Goal: Information Seeking & Learning: Learn about a topic

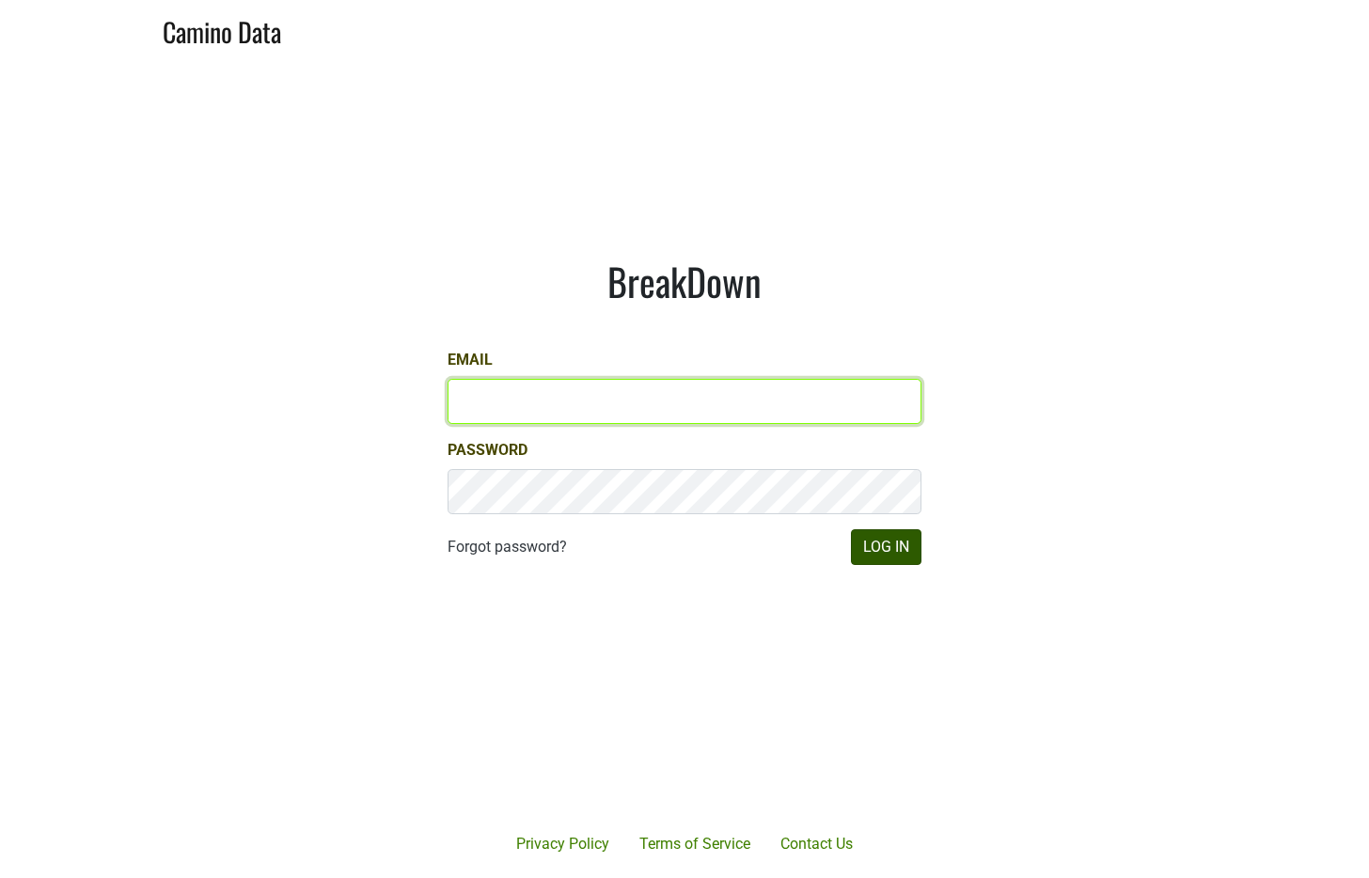
type input "anne@mommenpop.com"
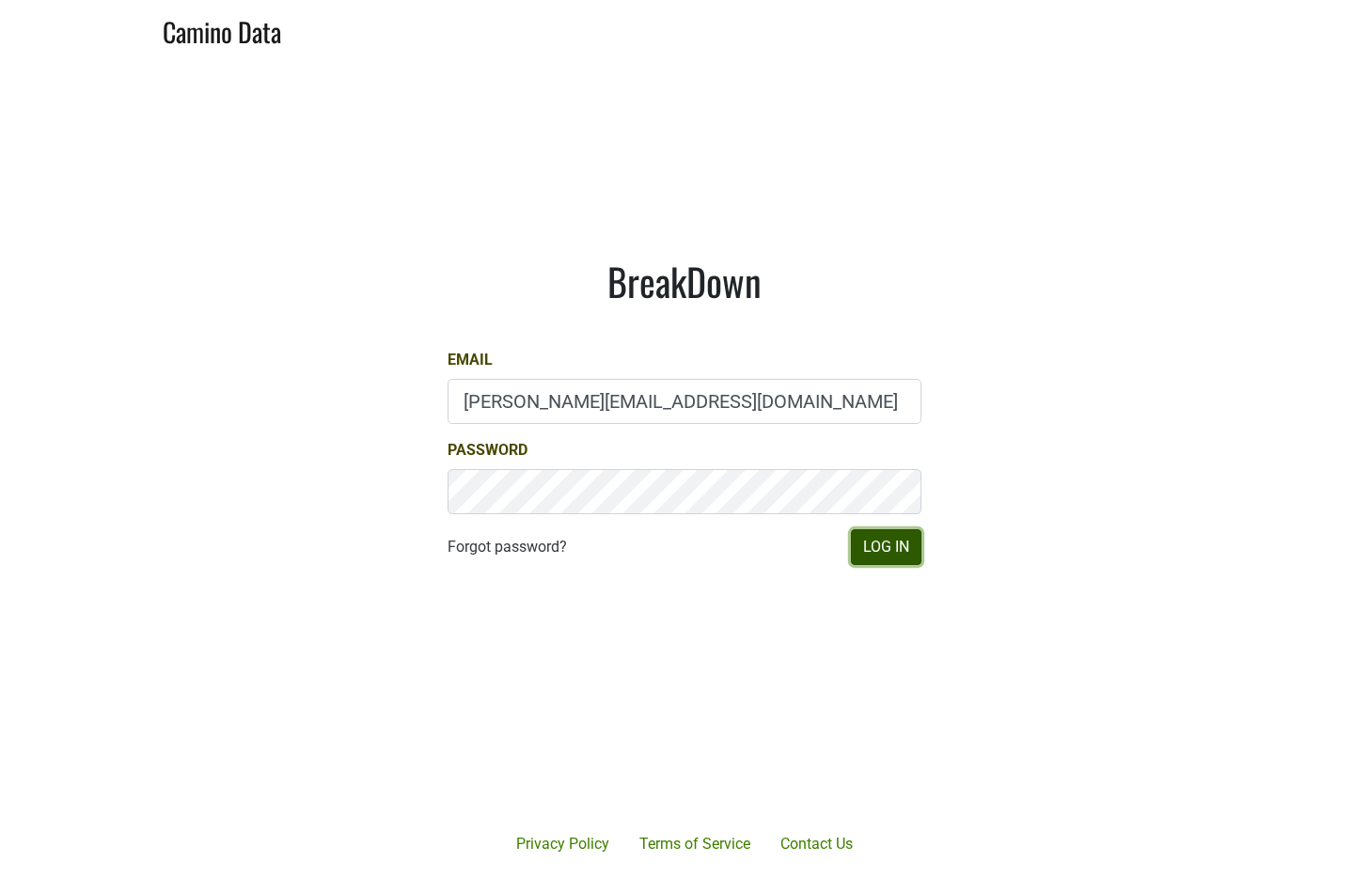
click at [881, 548] on button "Log In" at bounding box center [886, 547] width 70 height 36
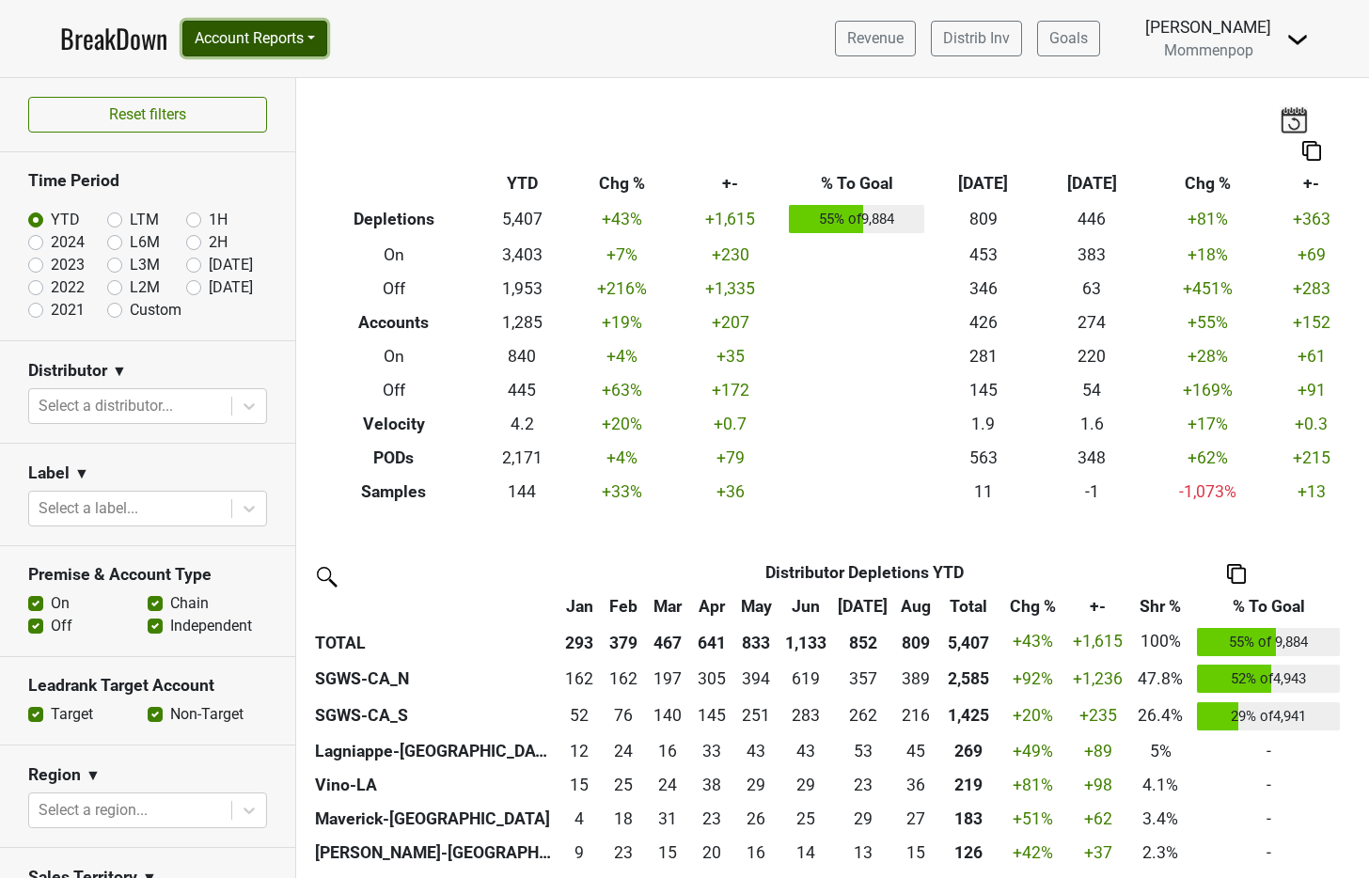
click at [258, 30] on button "Account Reports" at bounding box center [254, 39] width 145 height 36
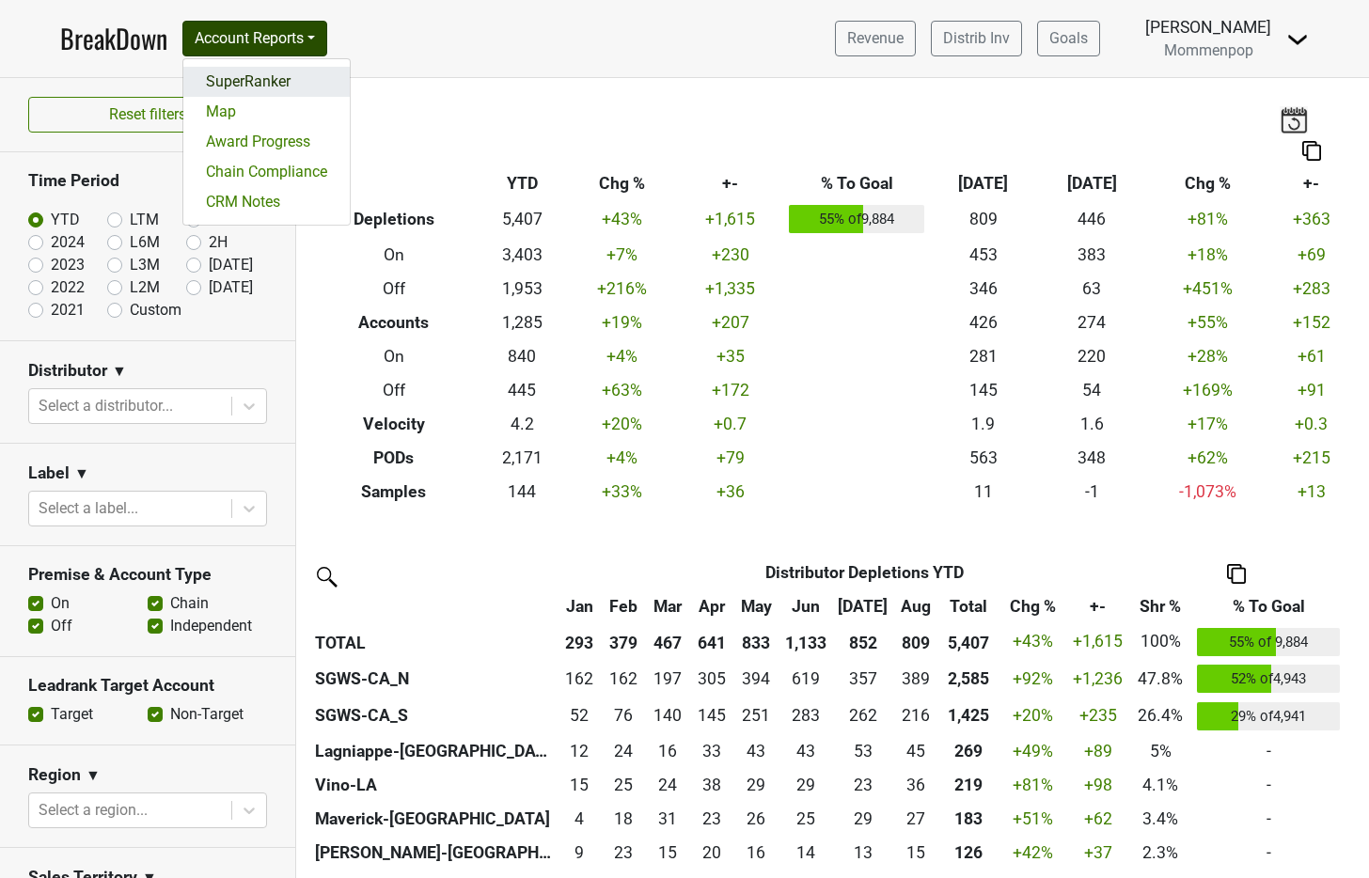
click at [296, 93] on link "SuperRanker" at bounding box center [266, 82] width 166 height 30
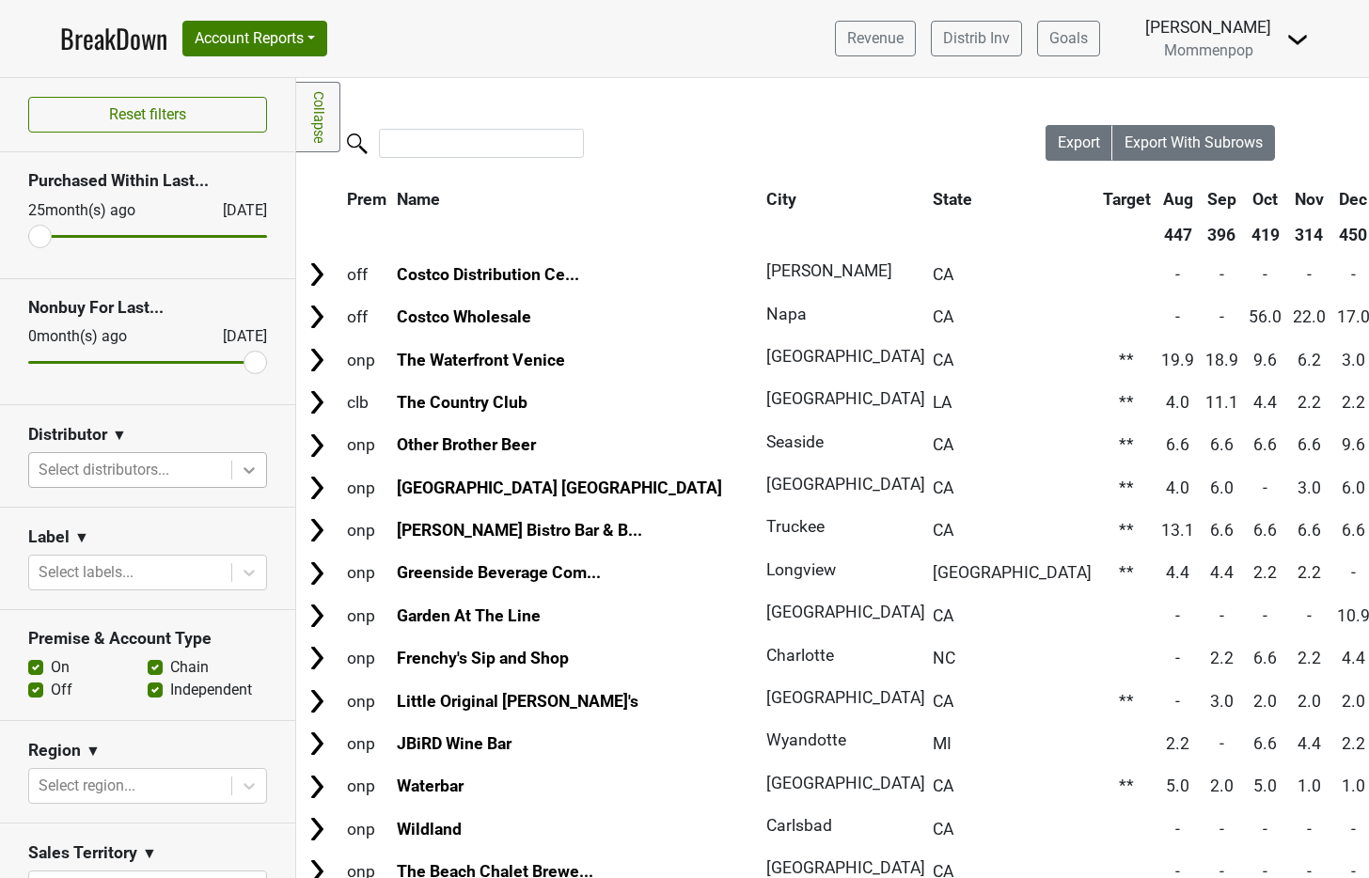
click at [240, 477] on icon at bounding box center [249, 470] width 19 height 19
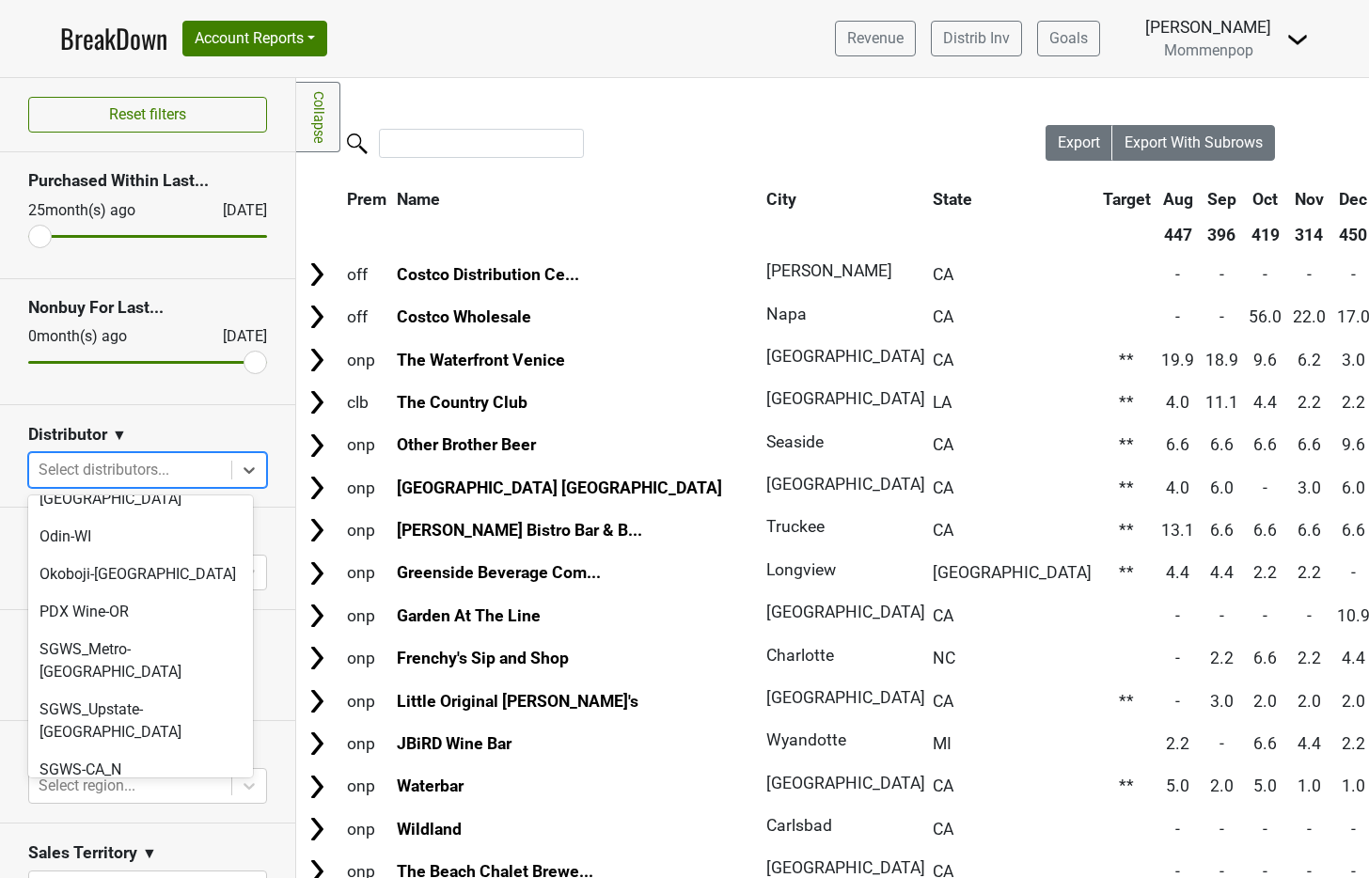
scroll to position [242, 0]
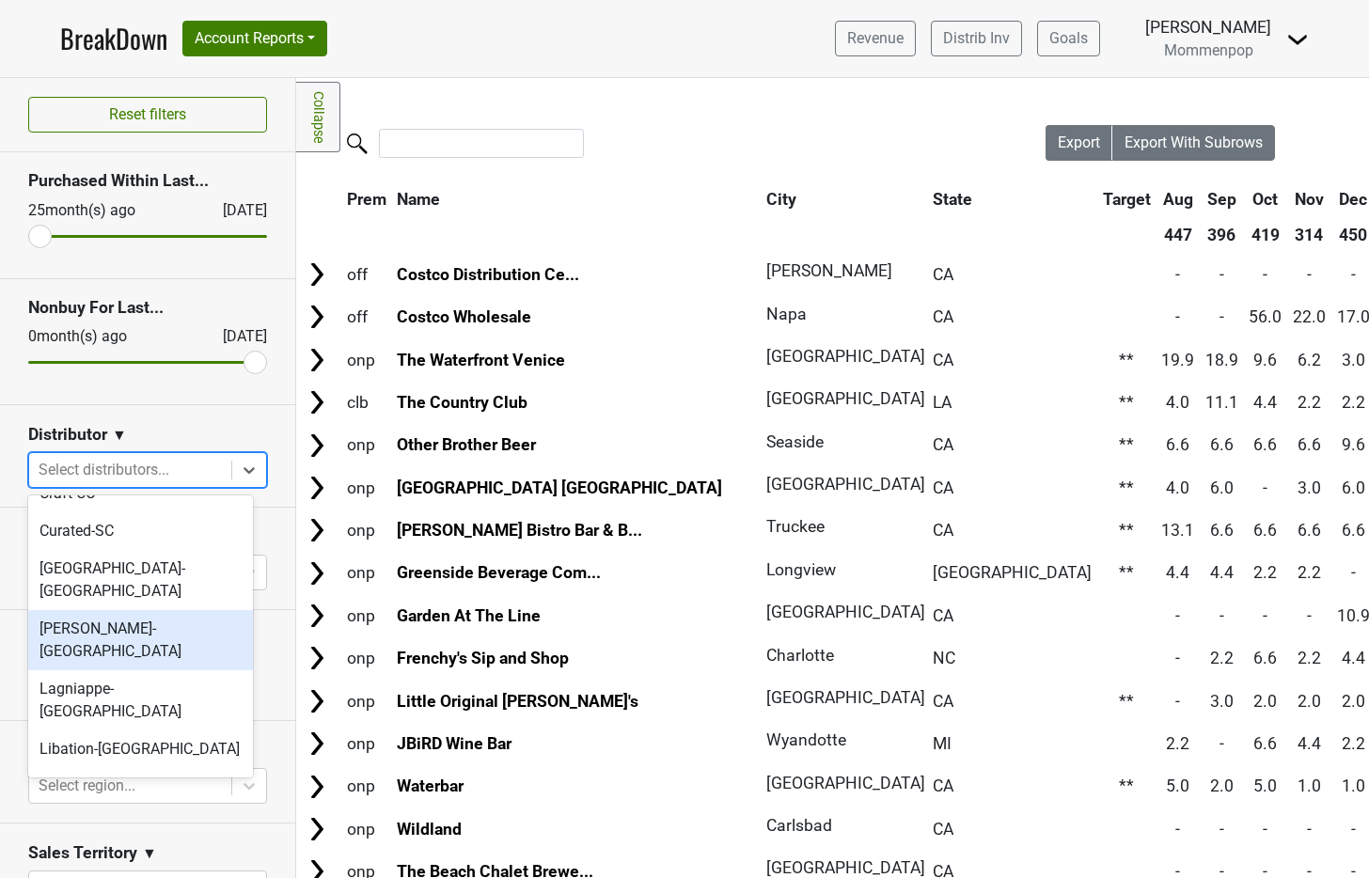
click at [110, 610] on div "[PERSON_NAME]-[GEOGRAPHIC_DATA]" at bounding box center [140, 640] width 225 height 60
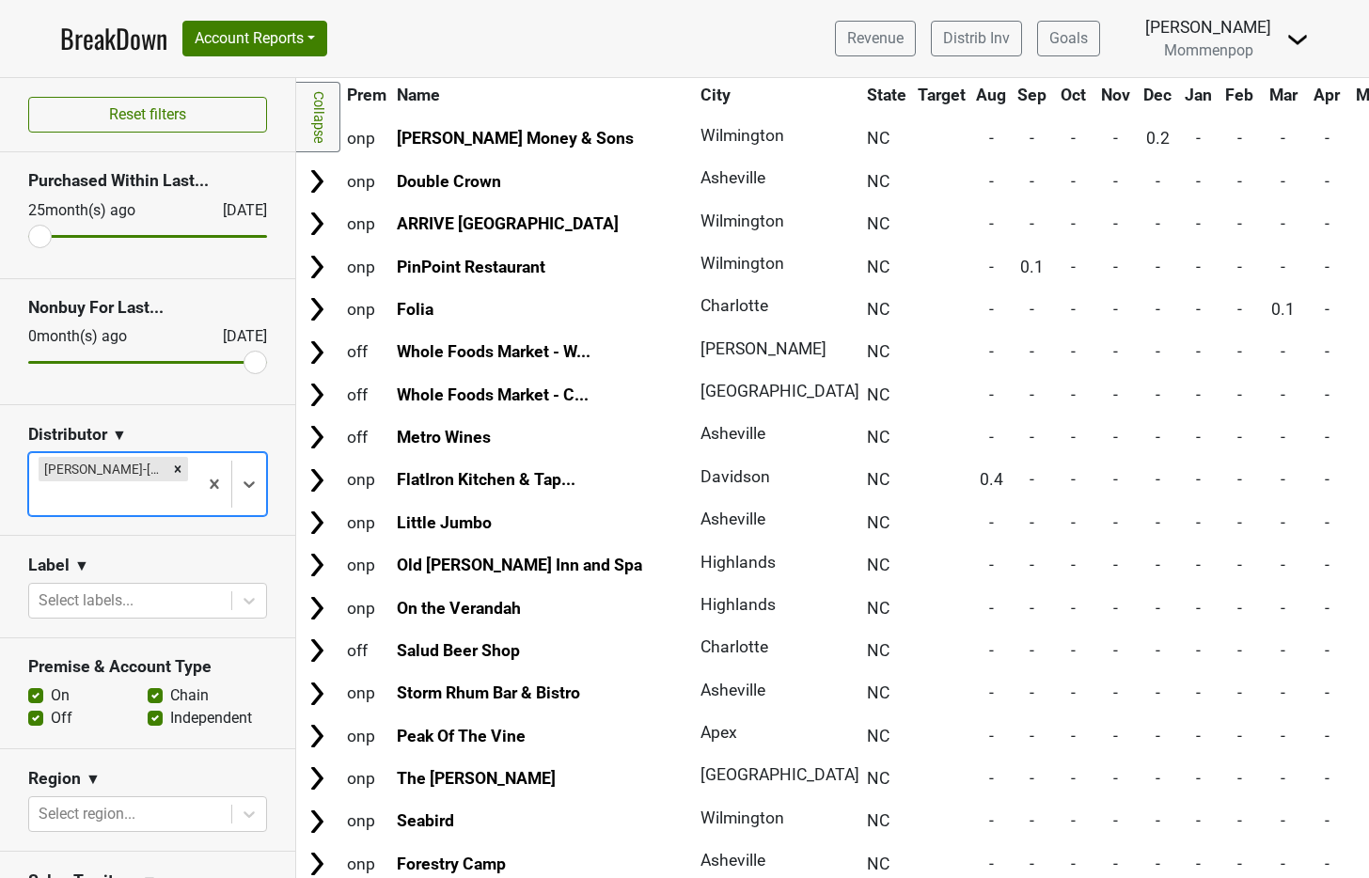
scroll to position [3246, 0]
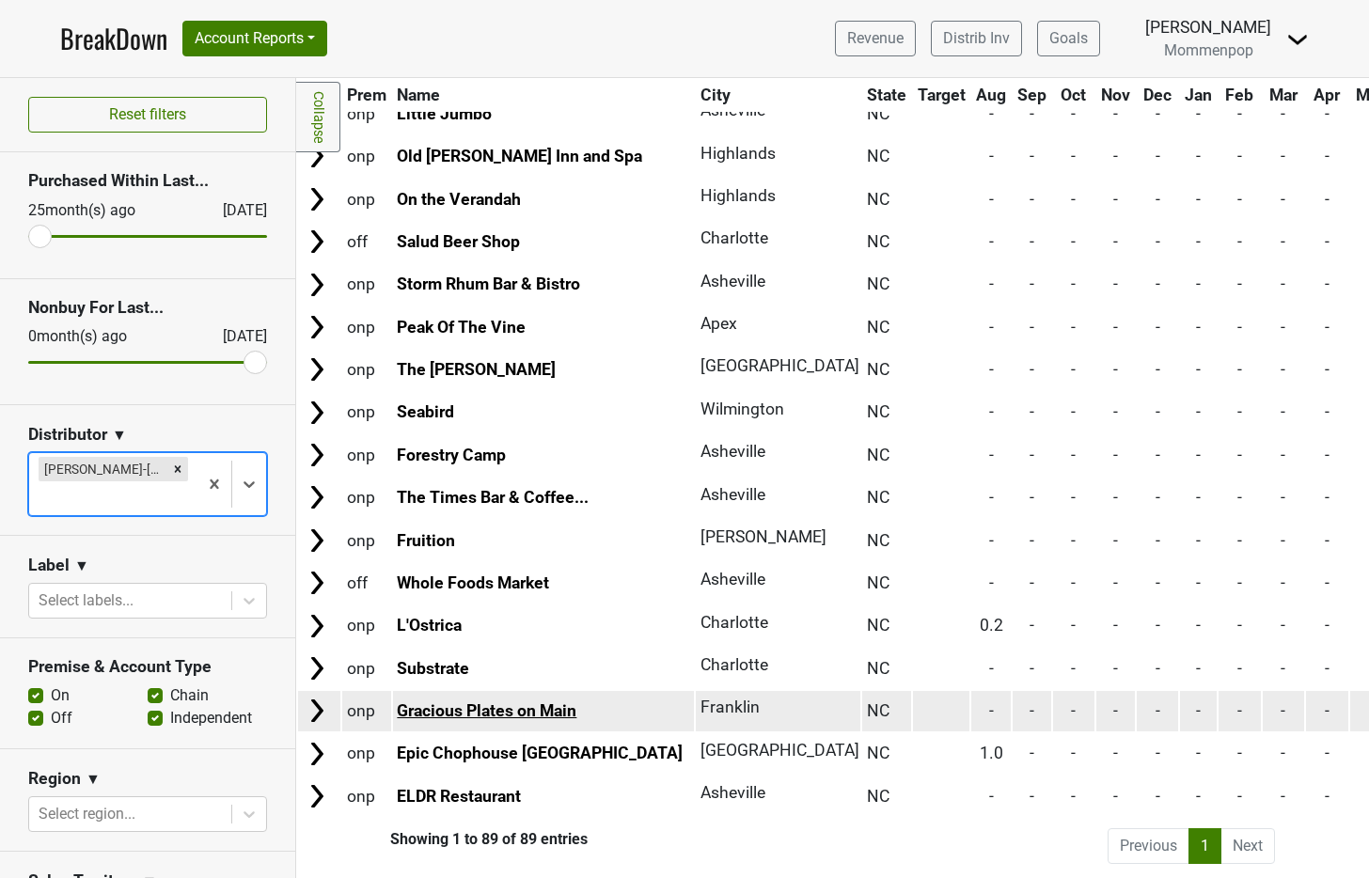
click at [475, 701] on link "Gracious Plates on Main" at bounding box center [487, 710] width 180 height 19
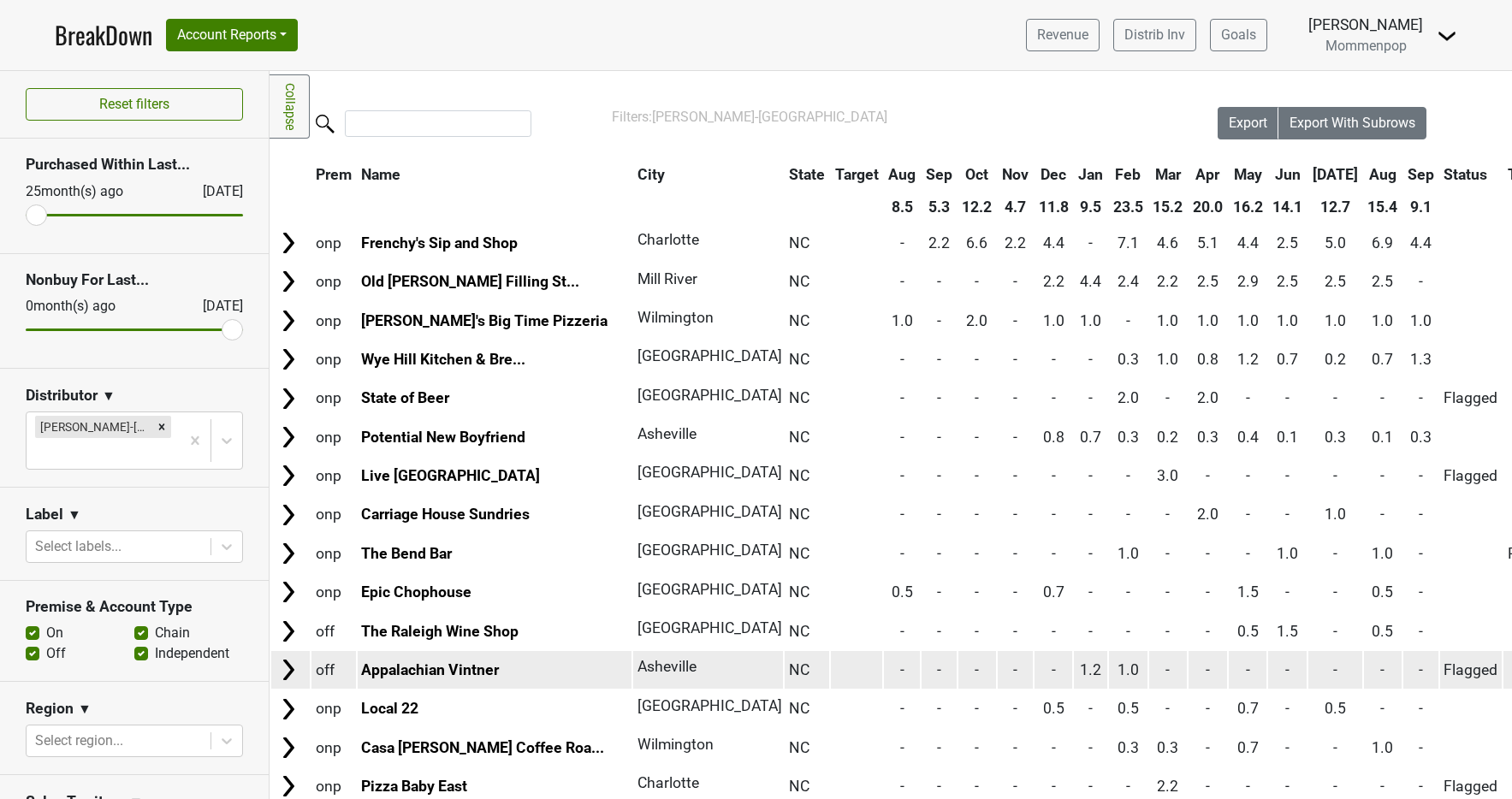
scroll to position [0, 0]
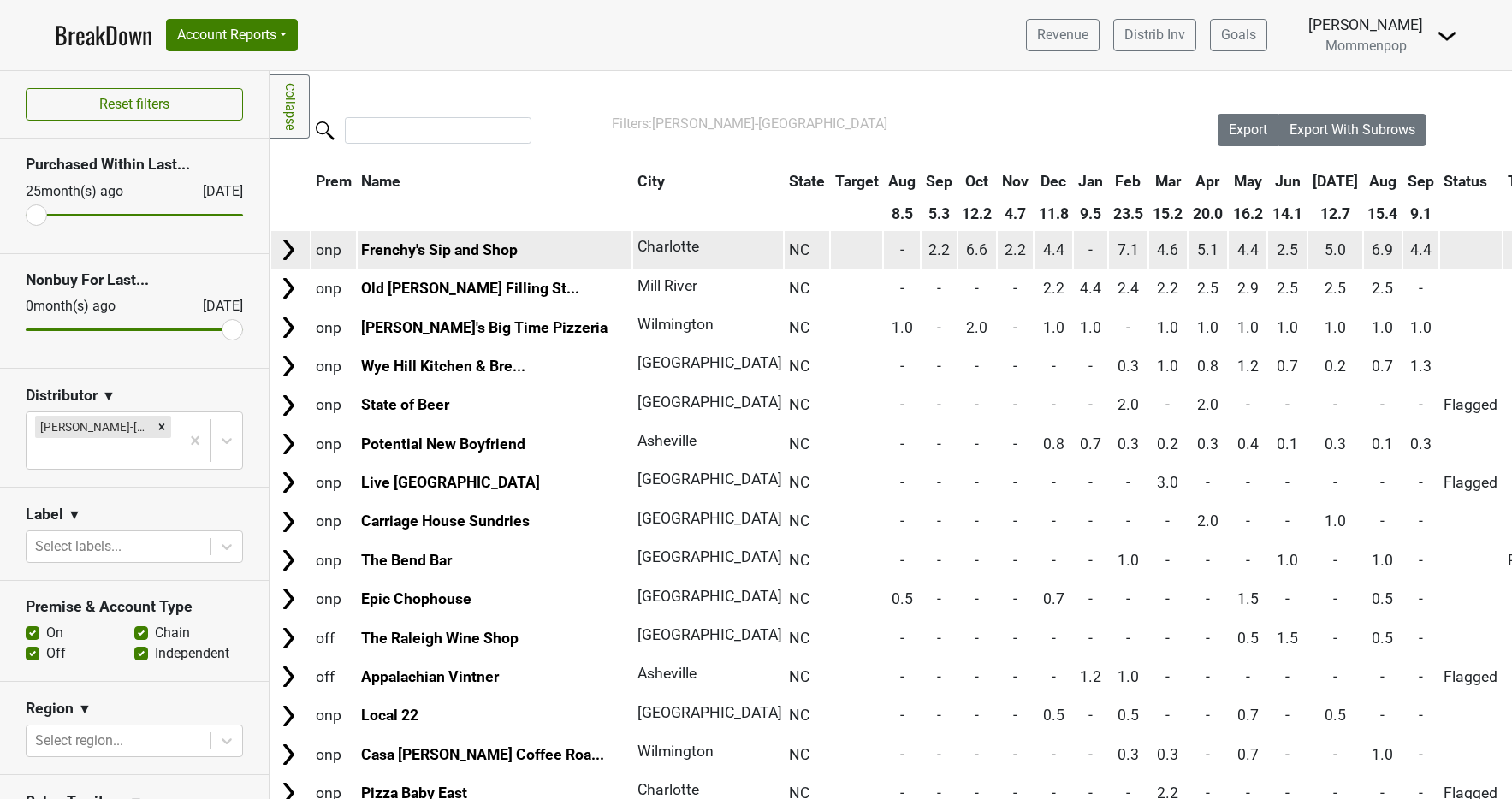
click at [295, 247] on img at bounding box center [289, 249] width 25 height 25
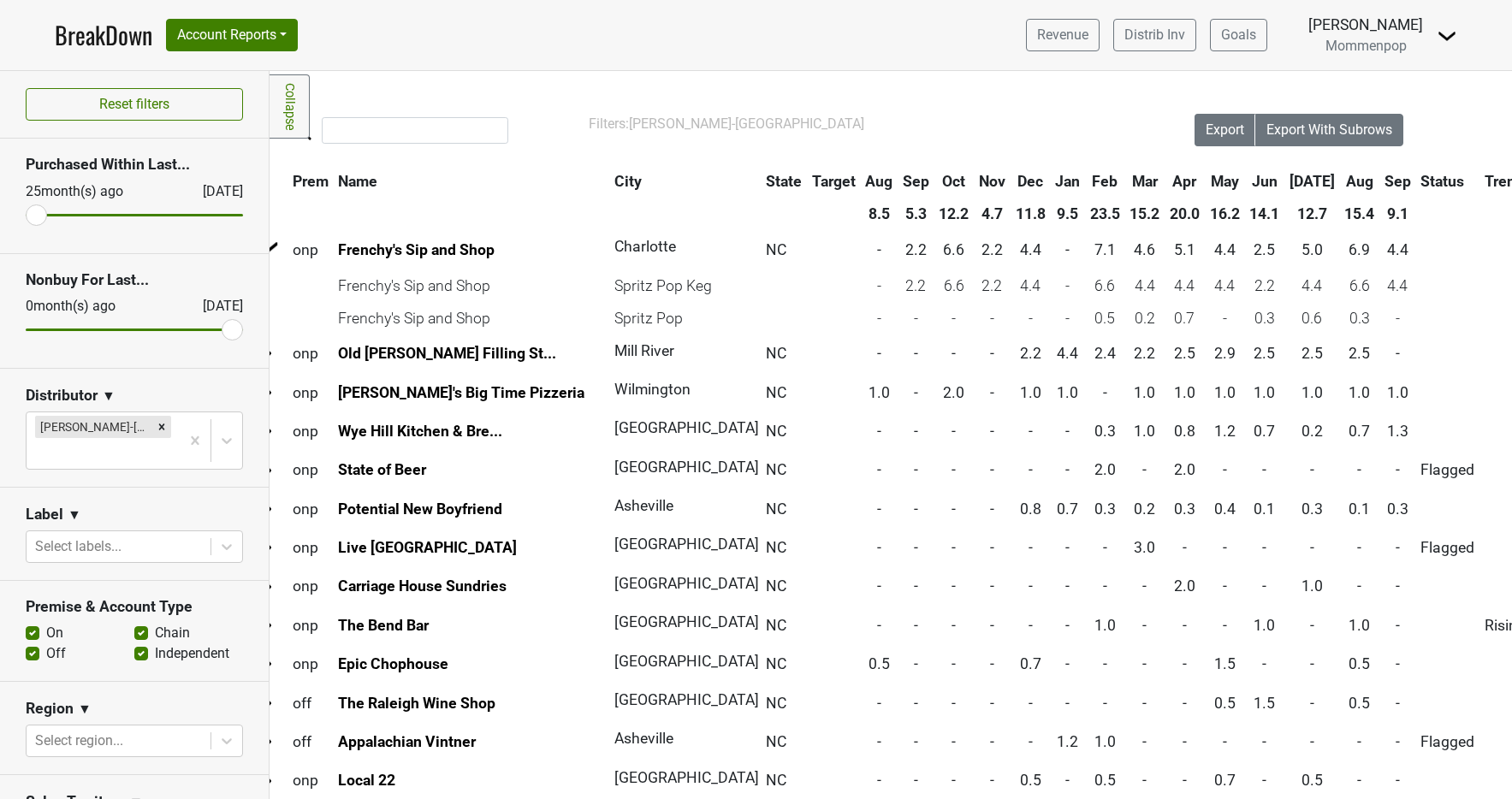
scroll to position [0, 50]
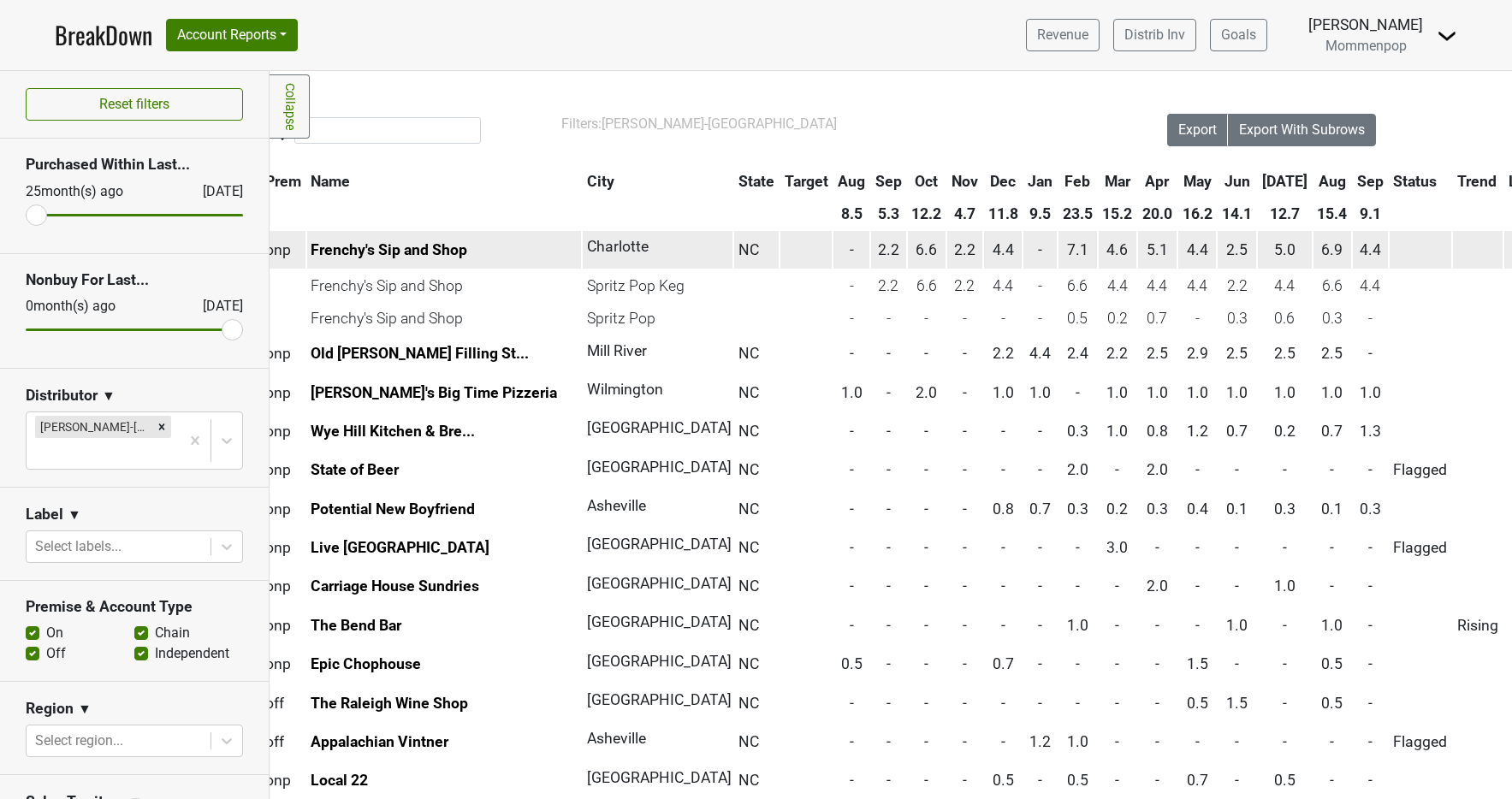
click at [277, 262] on td "onp" at bounding box center [283, 249] width 45 height 36
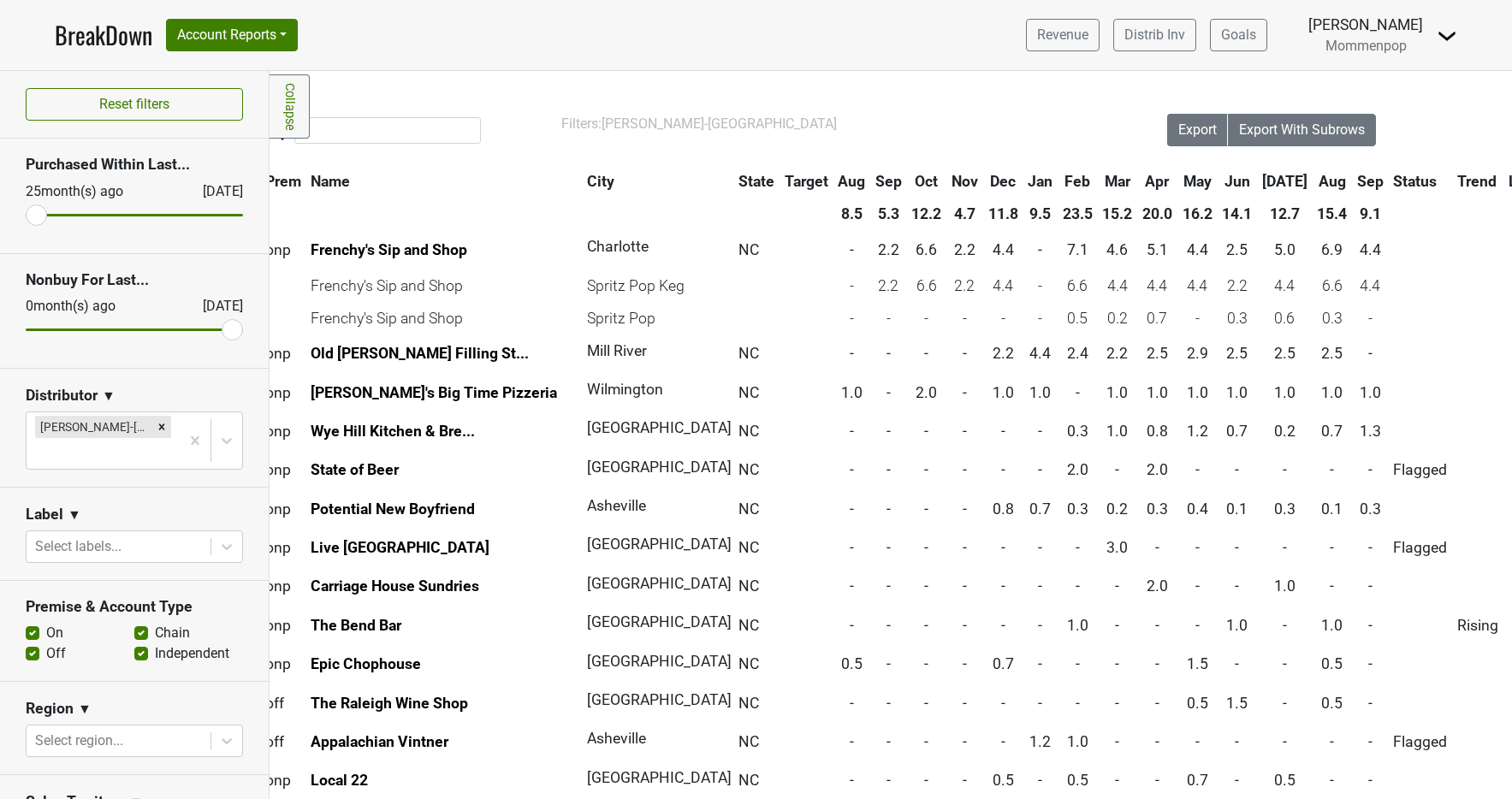
scroll to position [0, 0]
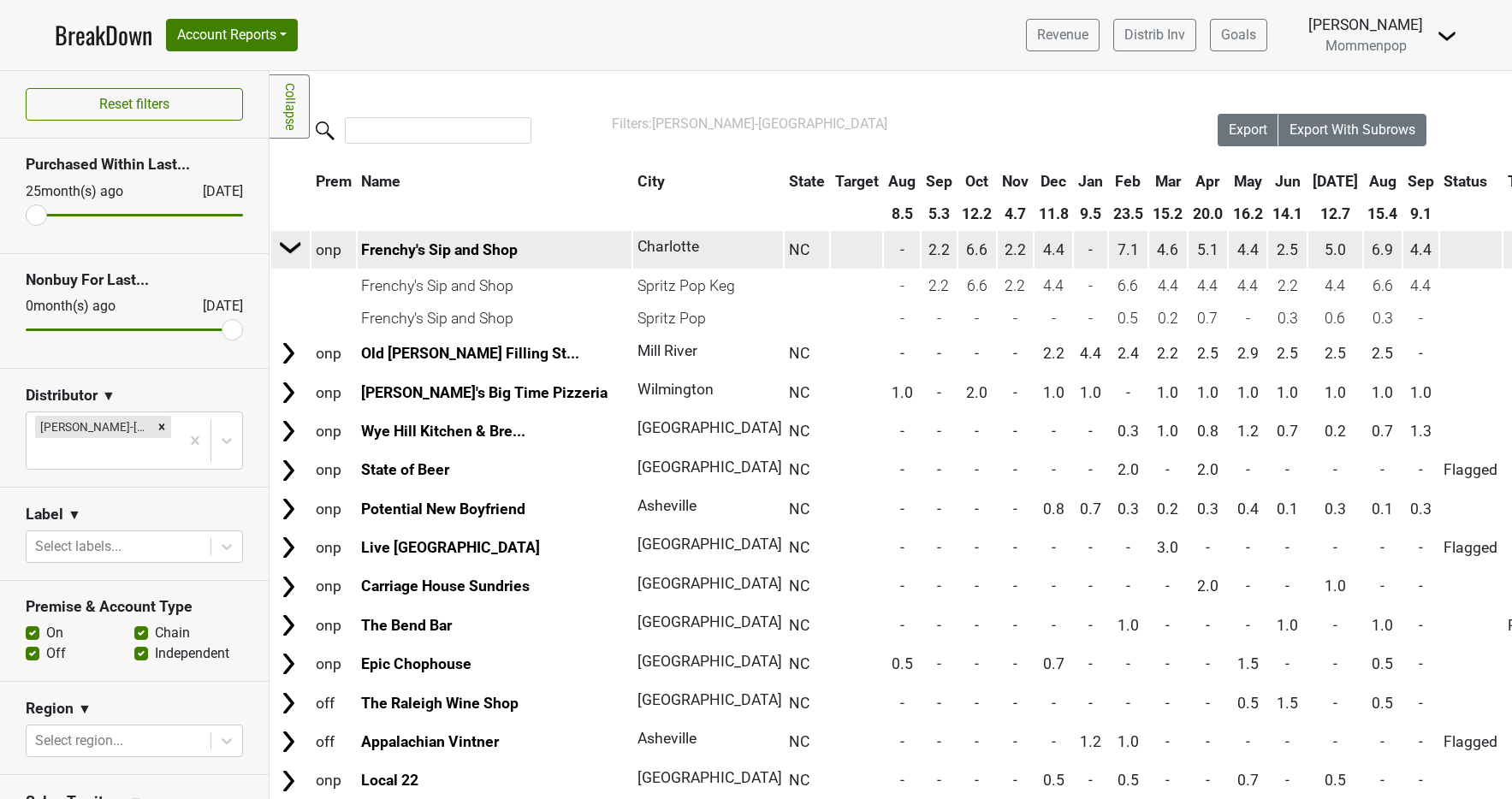
click at [291, 250] on img at bounding box center [290, 248] width 25 height 25
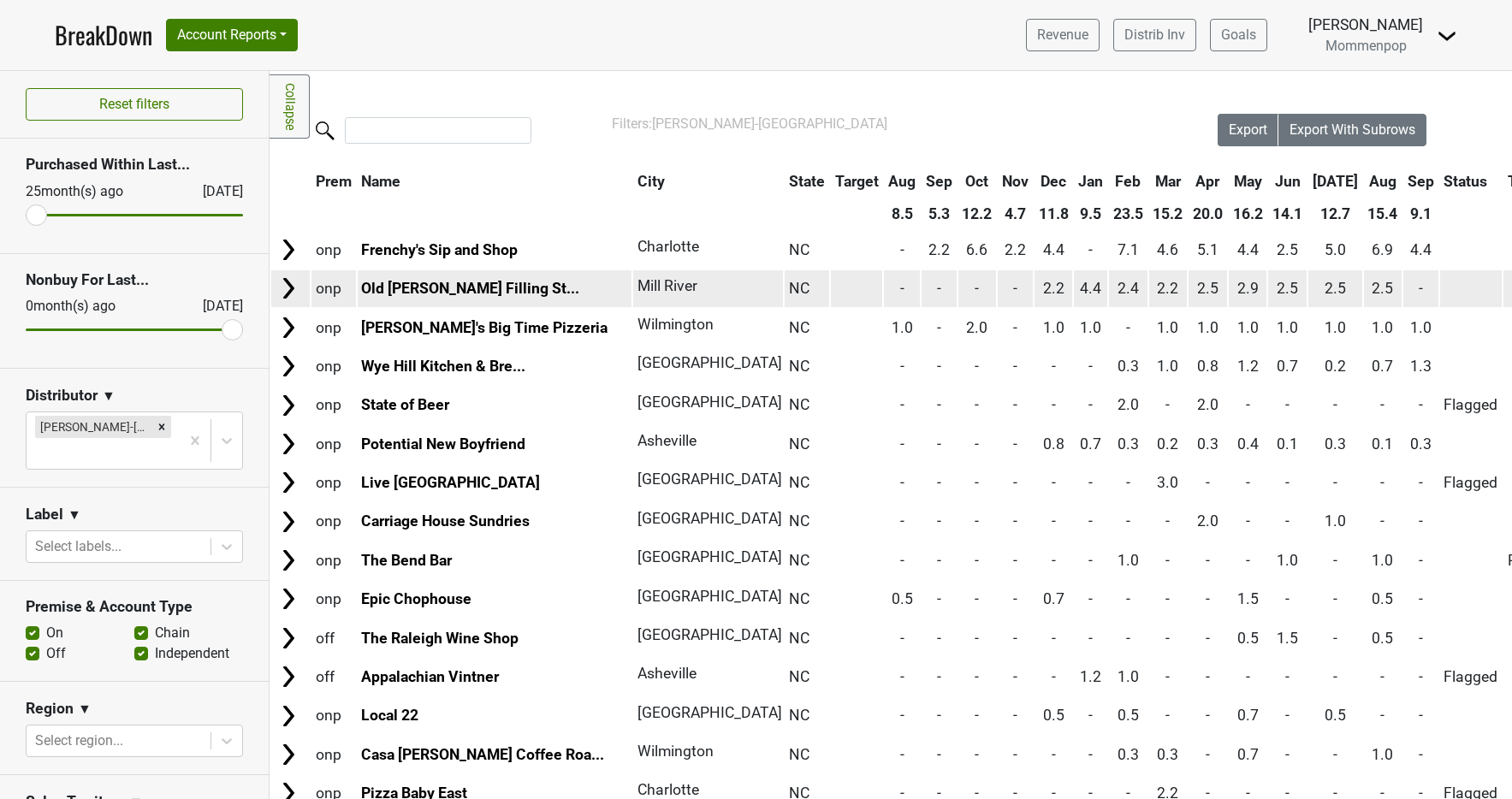
click at [298, 287] on img at bounding box center [289, 288] width 25 height 25
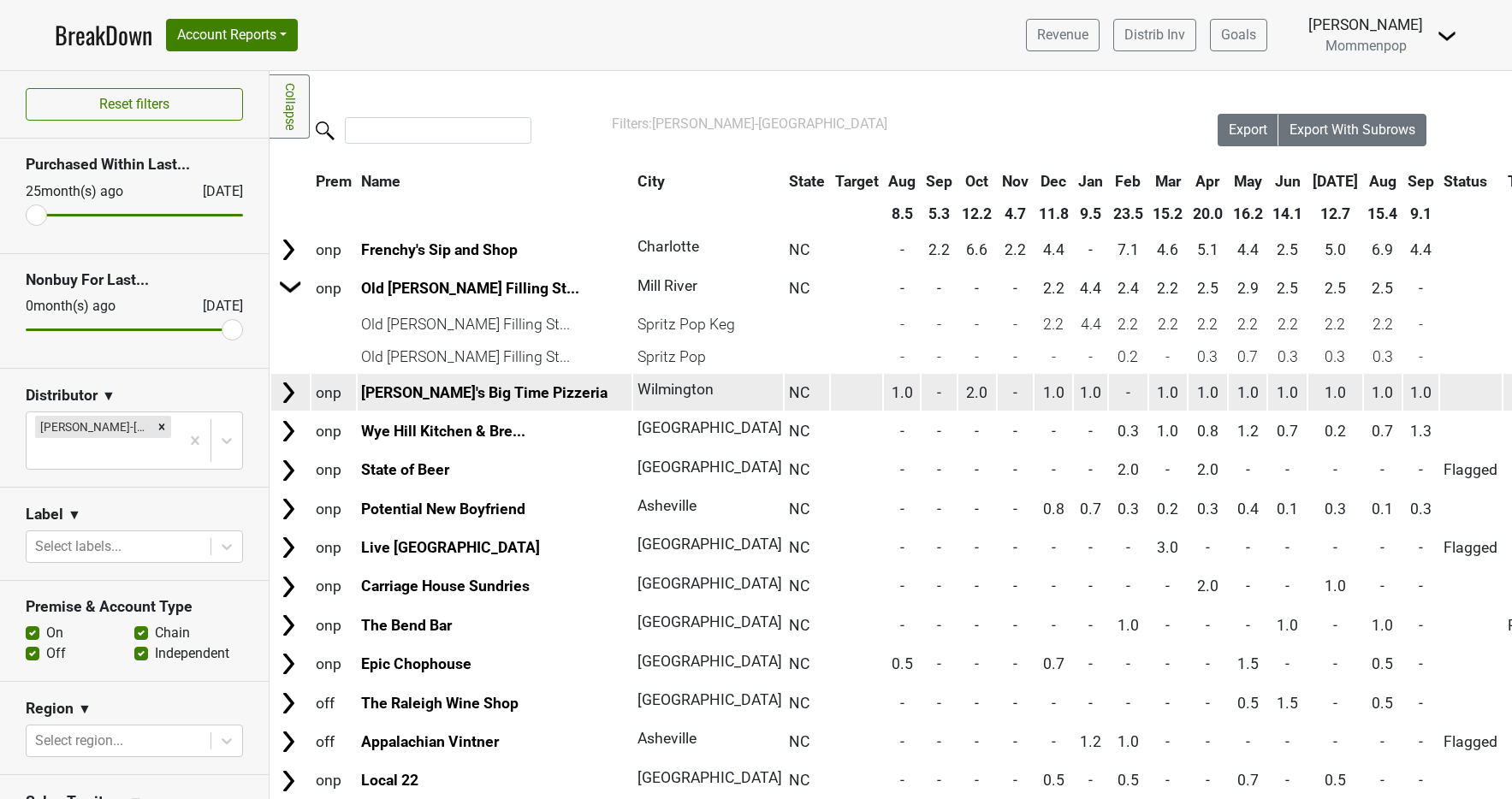
click at [285, 400] on img at bounding box center [289, 392] width 25 height 25
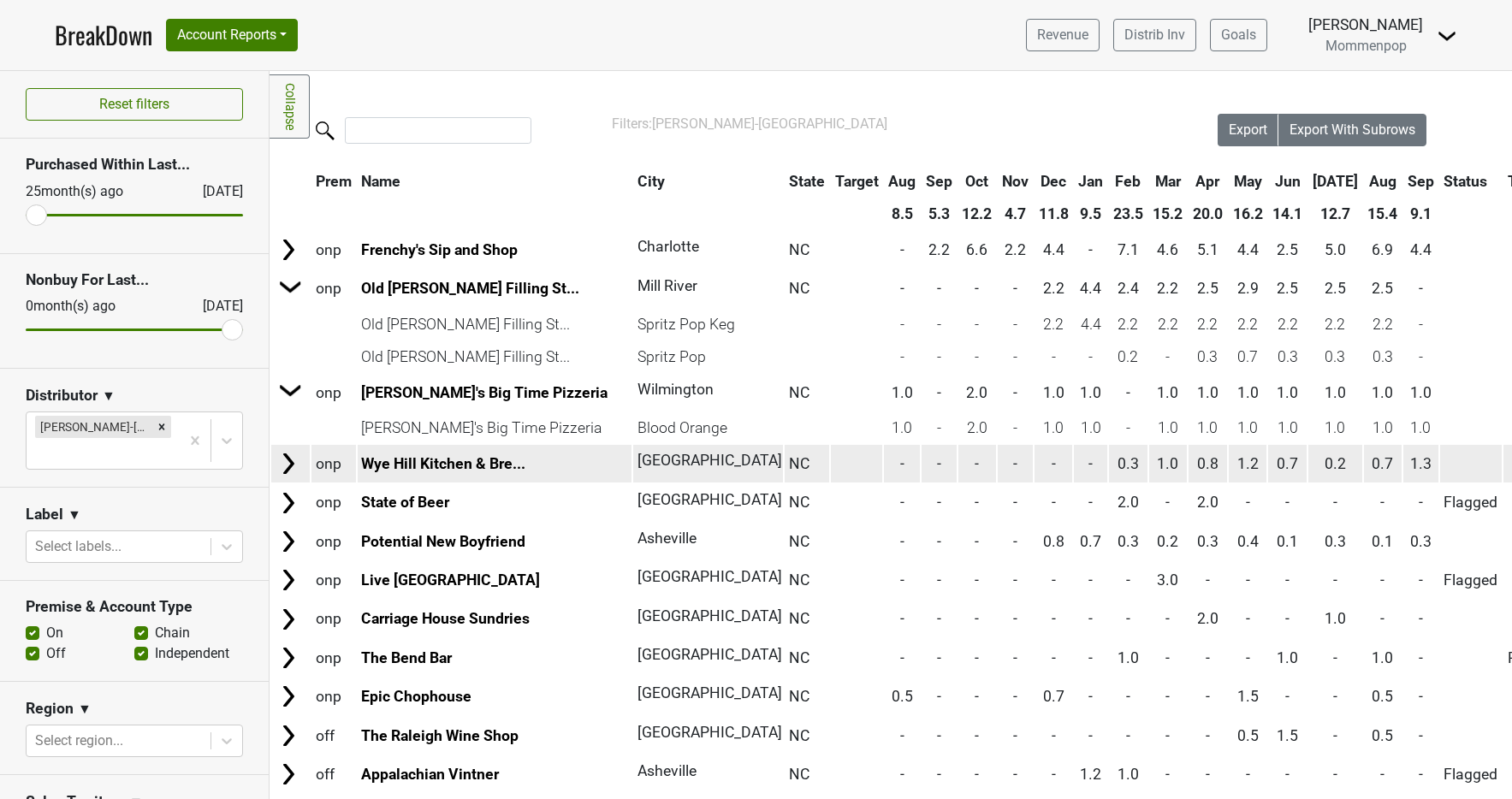
click at [280, 464] on img at bounding box center [289, 463] width 25 height 25
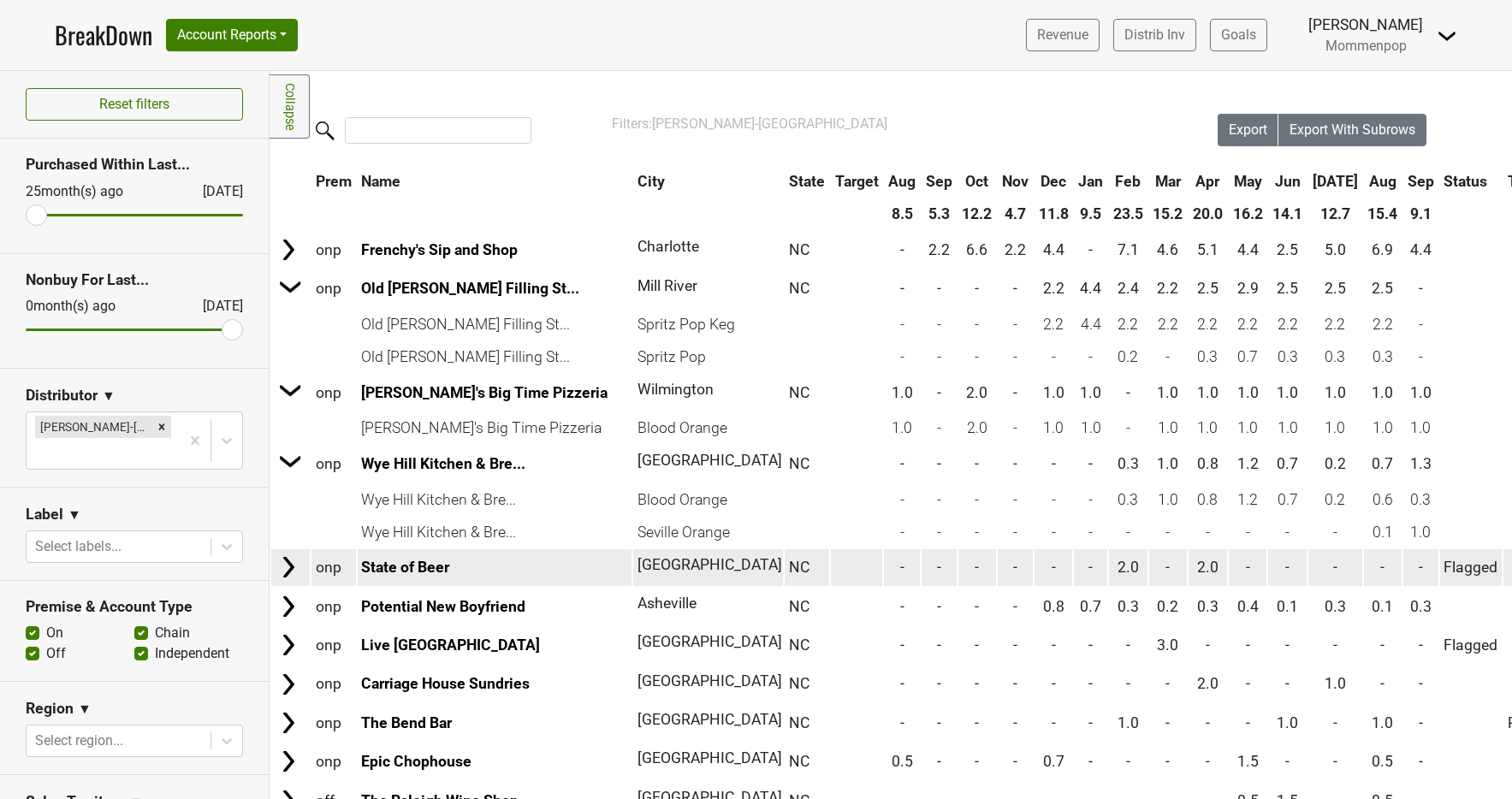
click at [295, 562] on img at bounding box center [289, 567] width 25 height 25
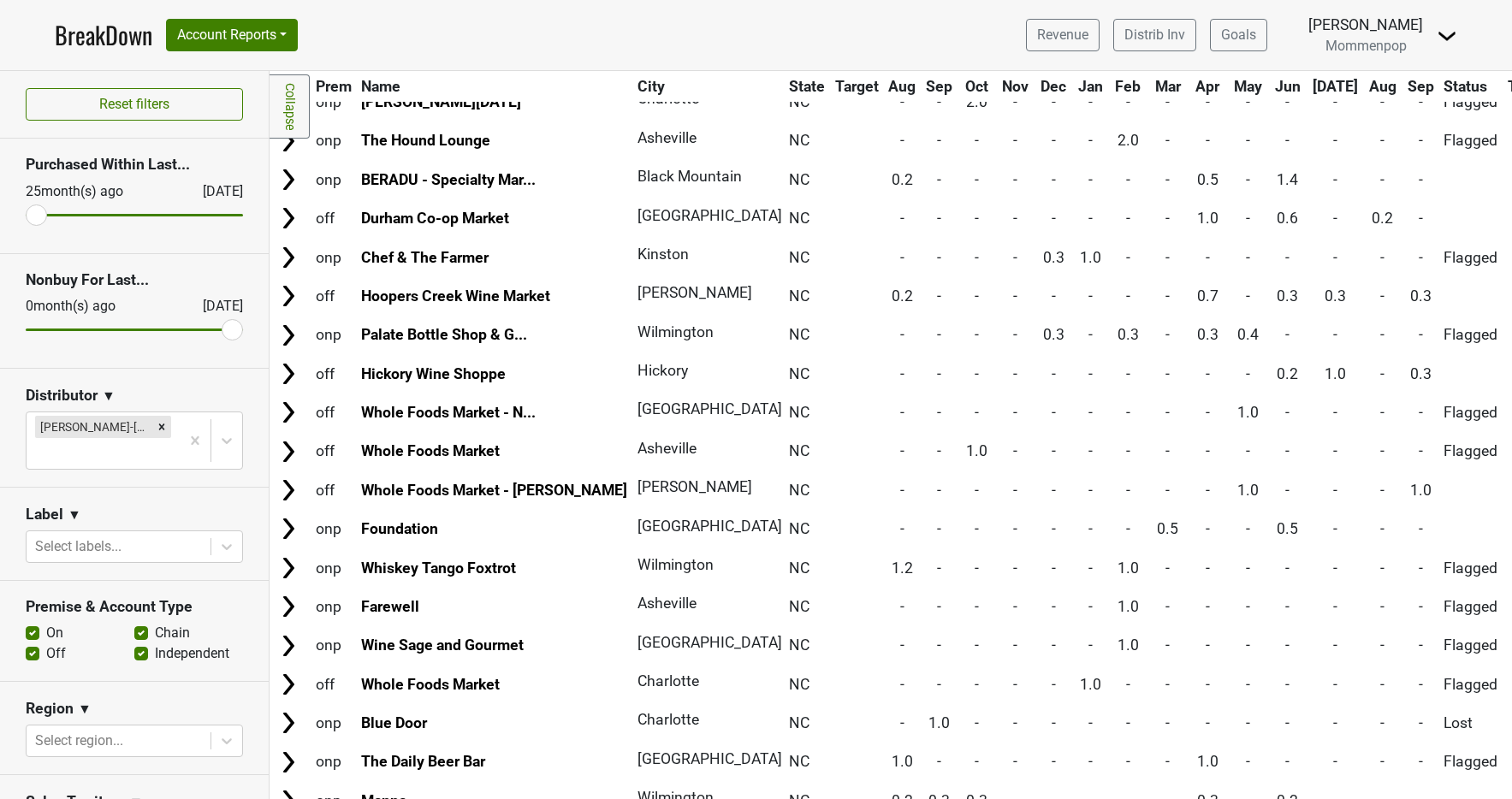
scroll to position [1136, 0]
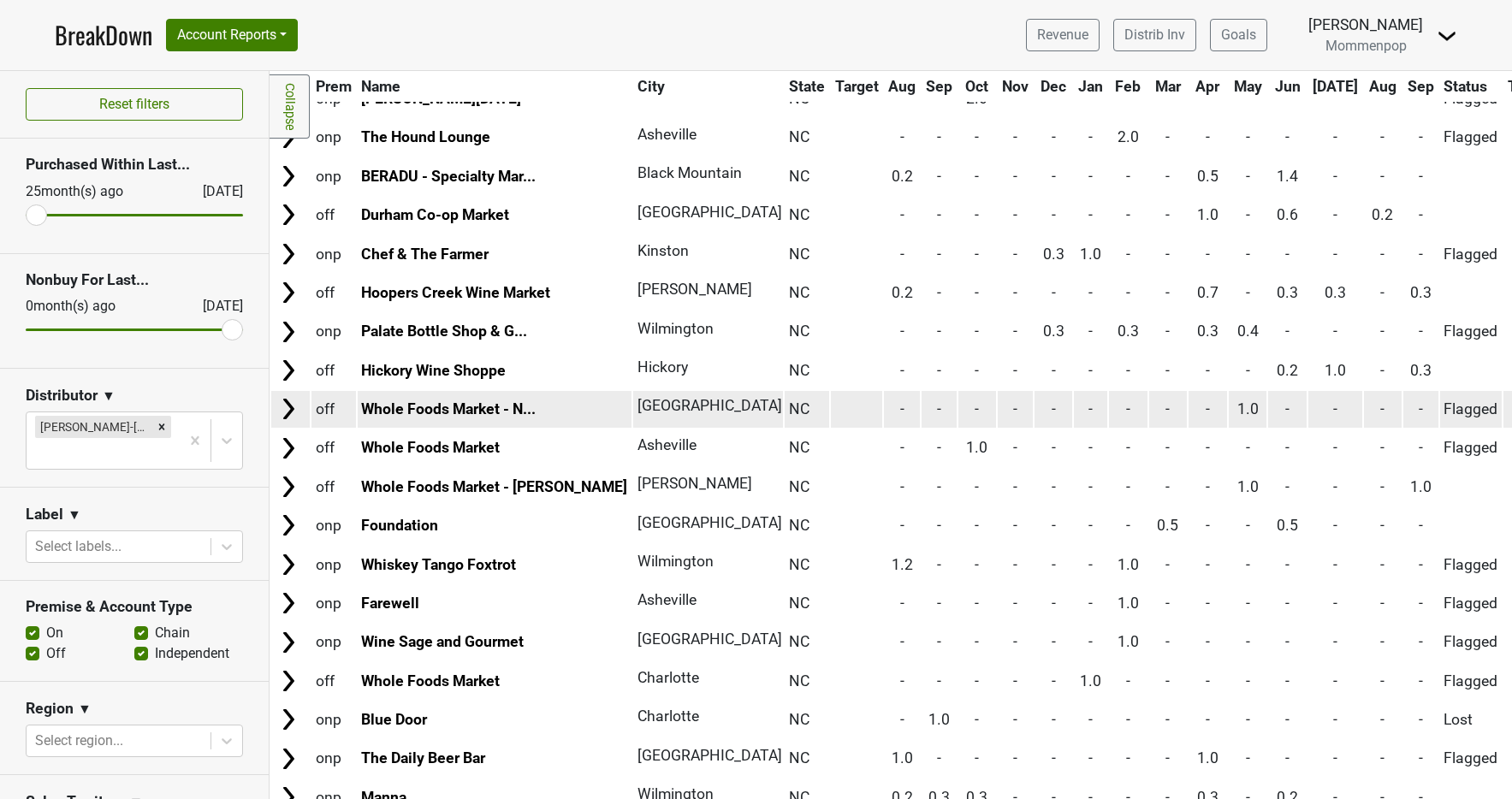
click at [286, 411] on img at bounding box center [289, 409] width 25 height 25
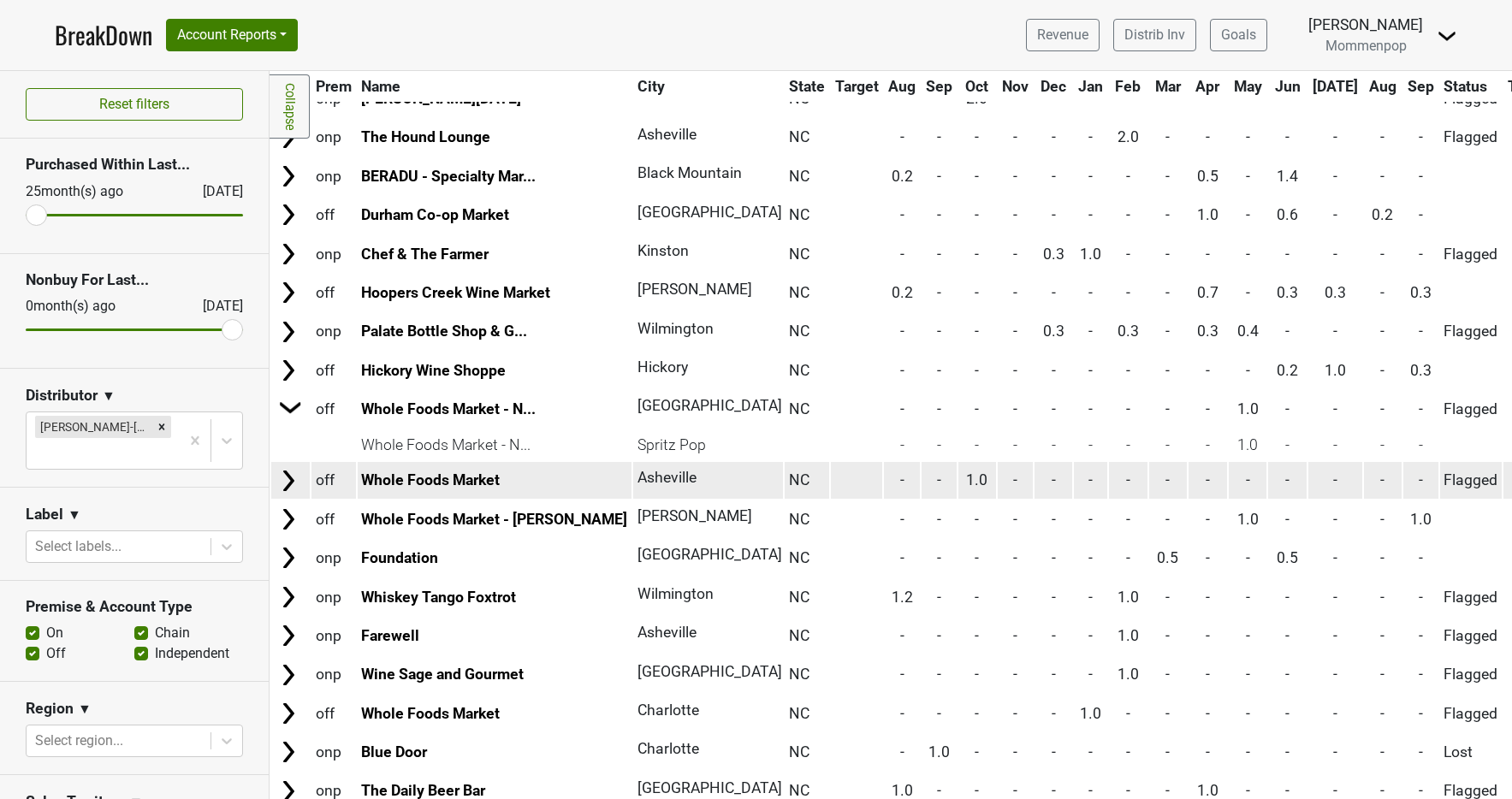
click at [288, 487] on img at bounding box center [289, 480] width 25 height 25
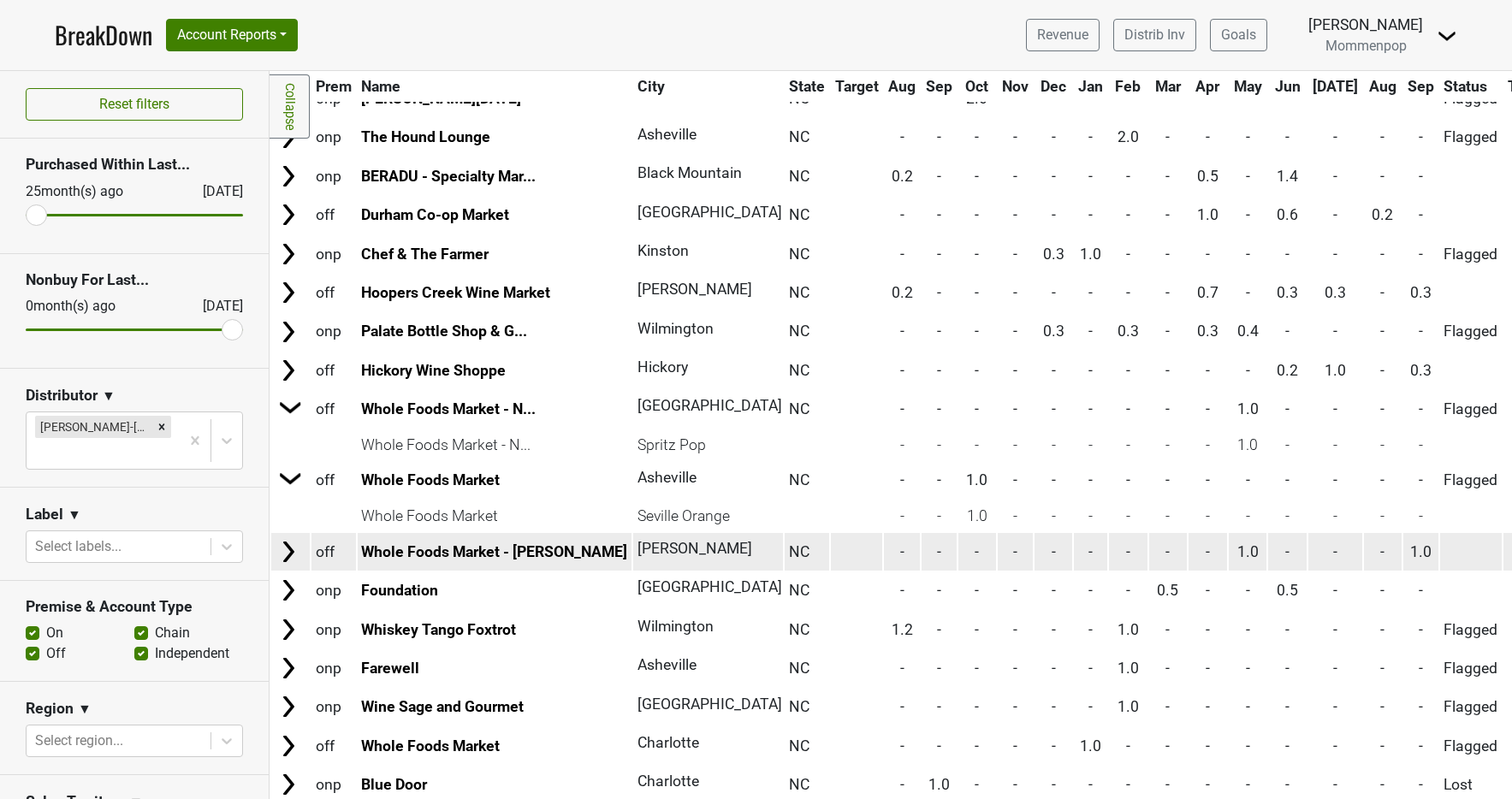
click at [286, 550] on img at bounding box center [289, 551] width 25 height 25
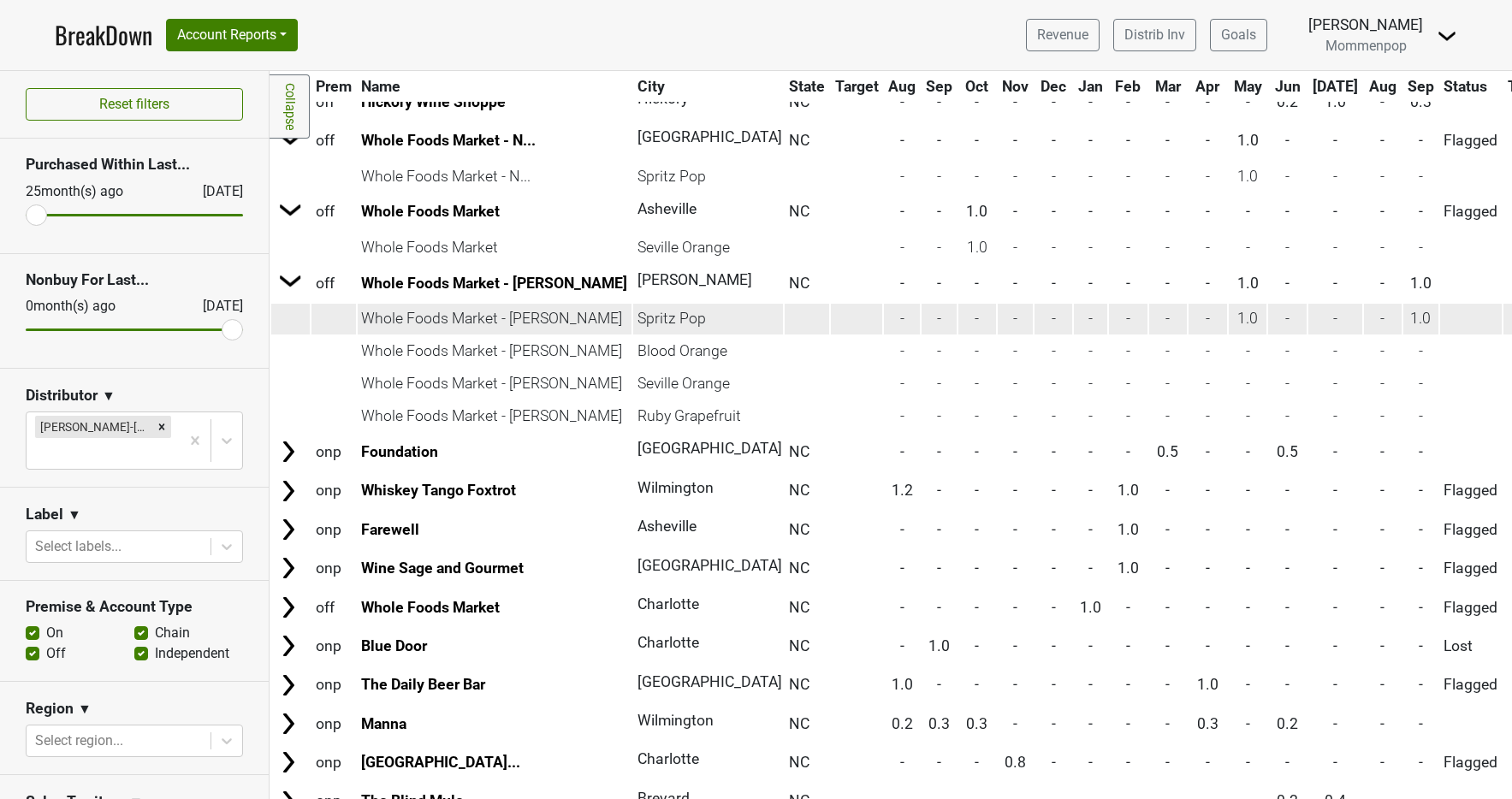
scroll to position [1405, 0]
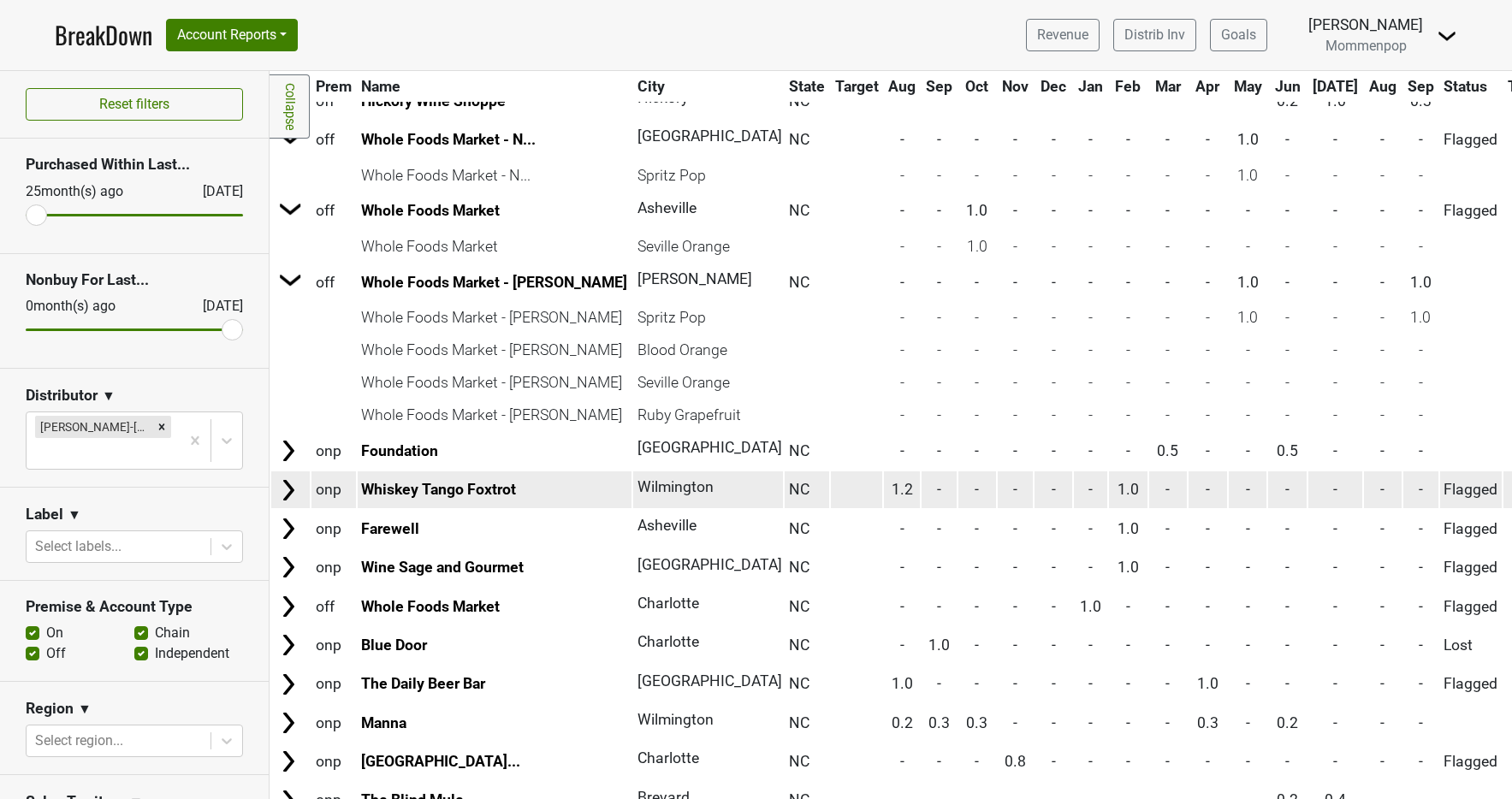
click at [280, 499] on img at bounding box center [289, 490] width 25 height 25
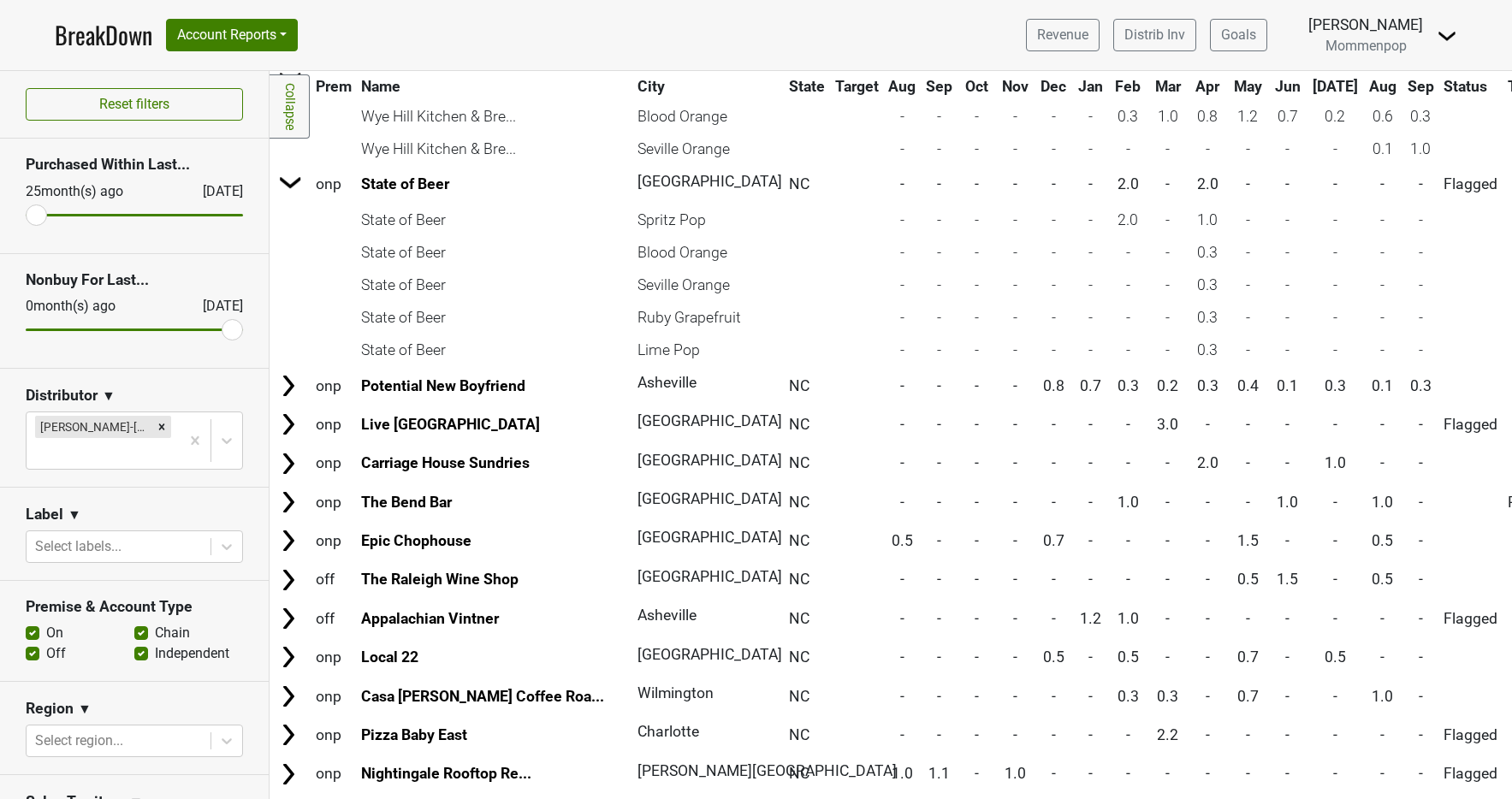
scroll to position [0, 0]
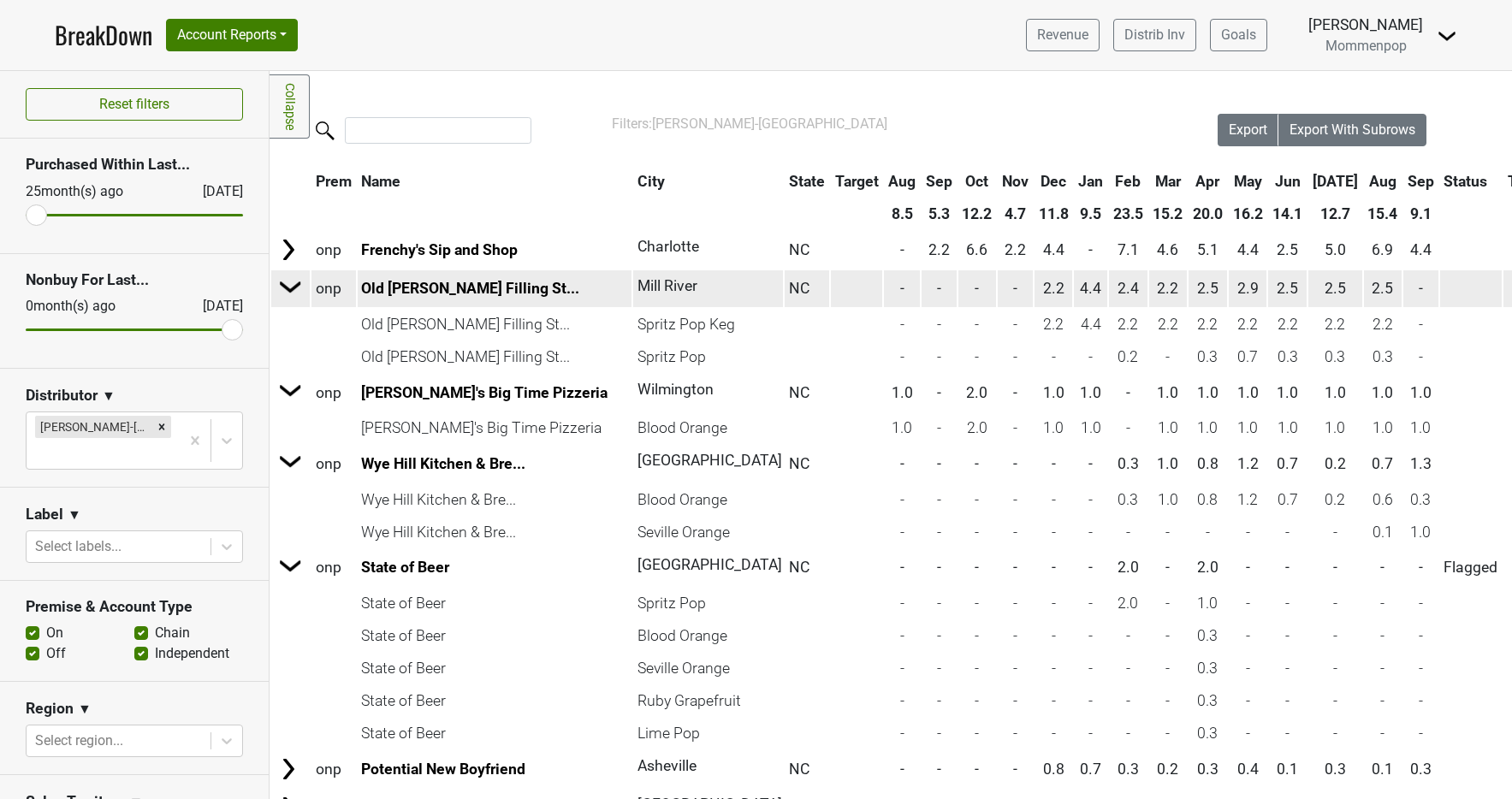
click at [282, 284] on img at bounding box center [290, 287] width 25 height 25
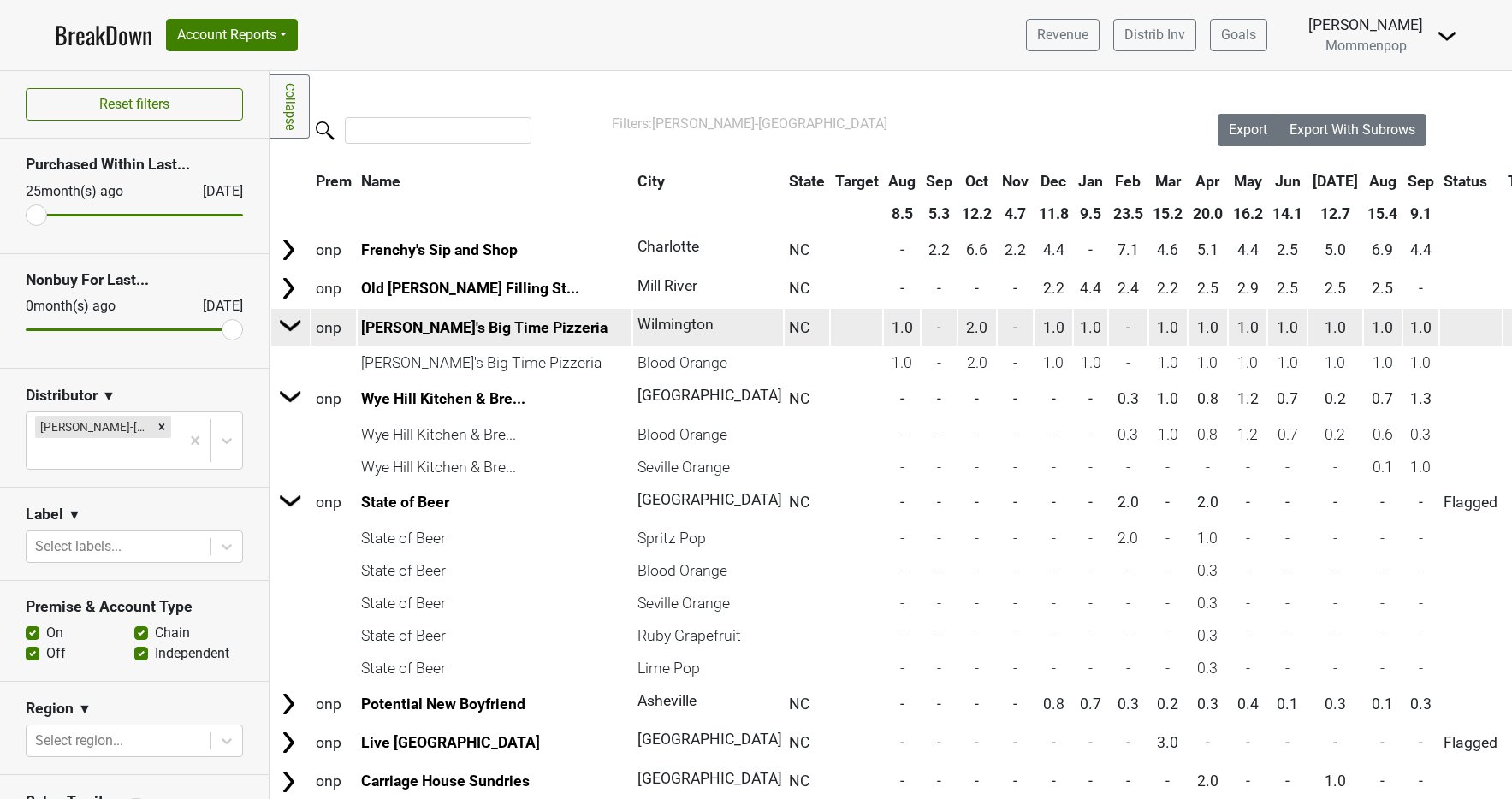
click at [293, 336] on img at bounding box center [290, 325] width 25 height 25
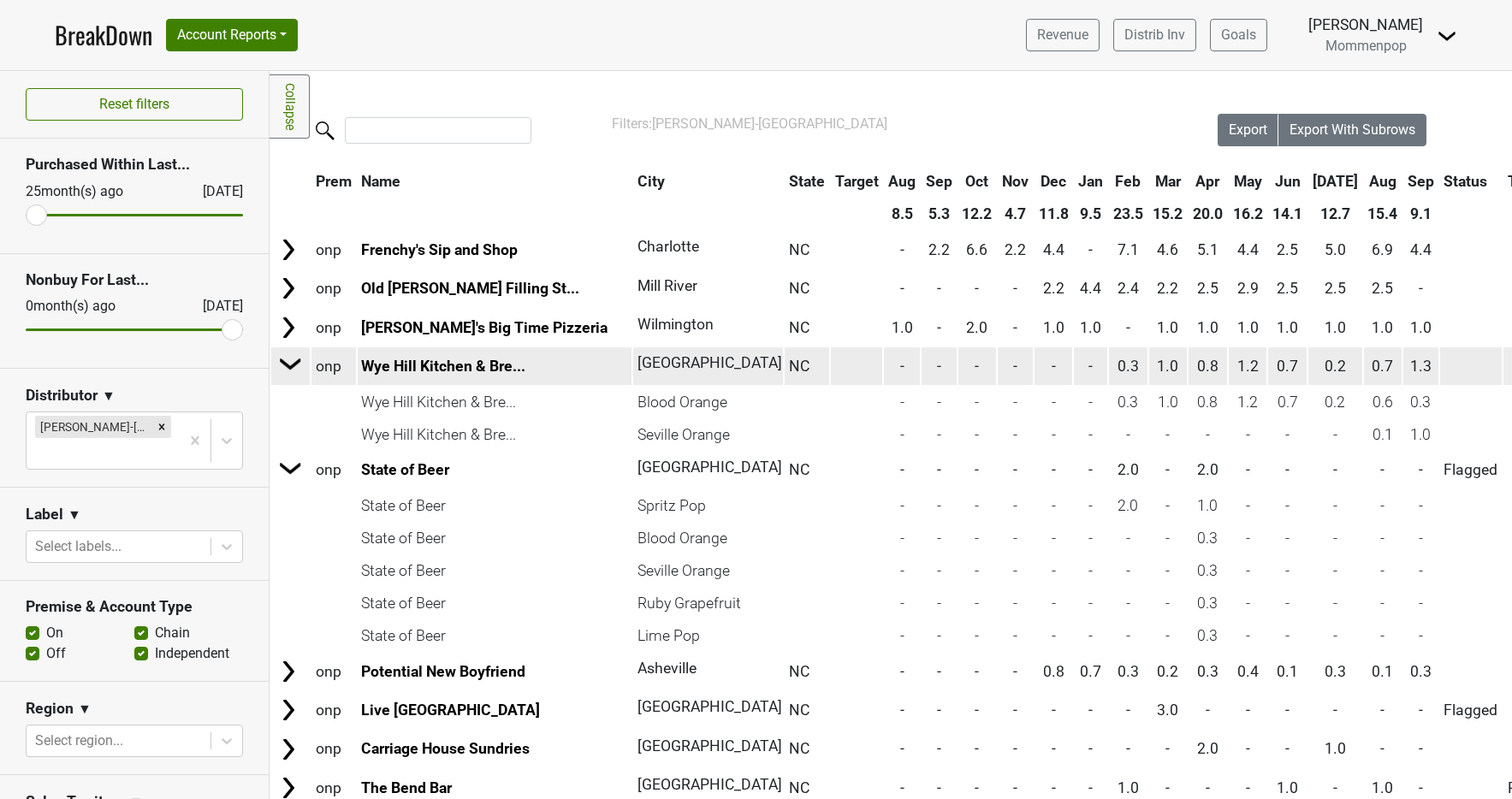
click at [300, 375] on img at bounding box center [290, 363] width 25 height 25
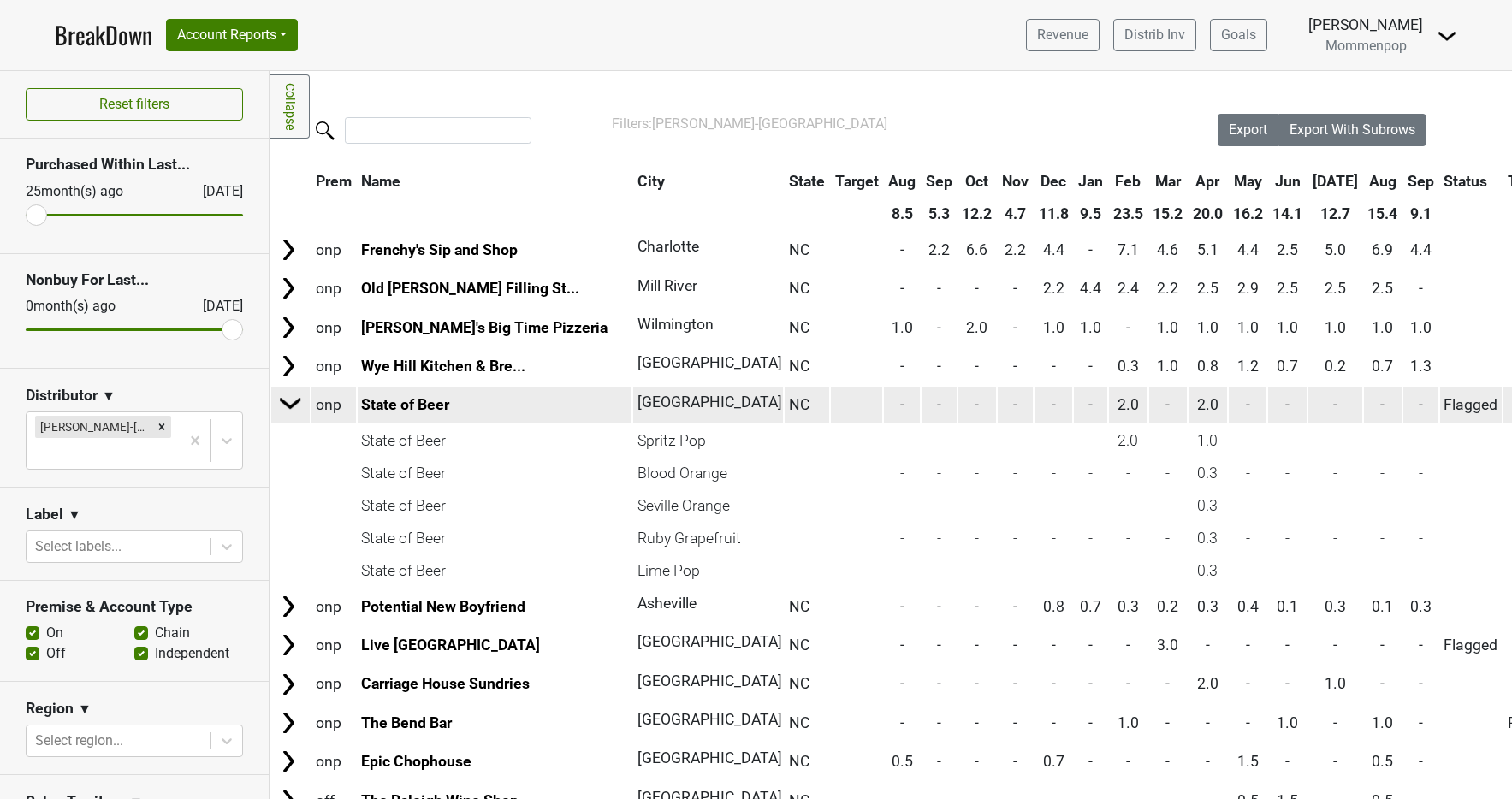
click at [303, 406] on img at bounding box center [290, 403] width 25 height 25
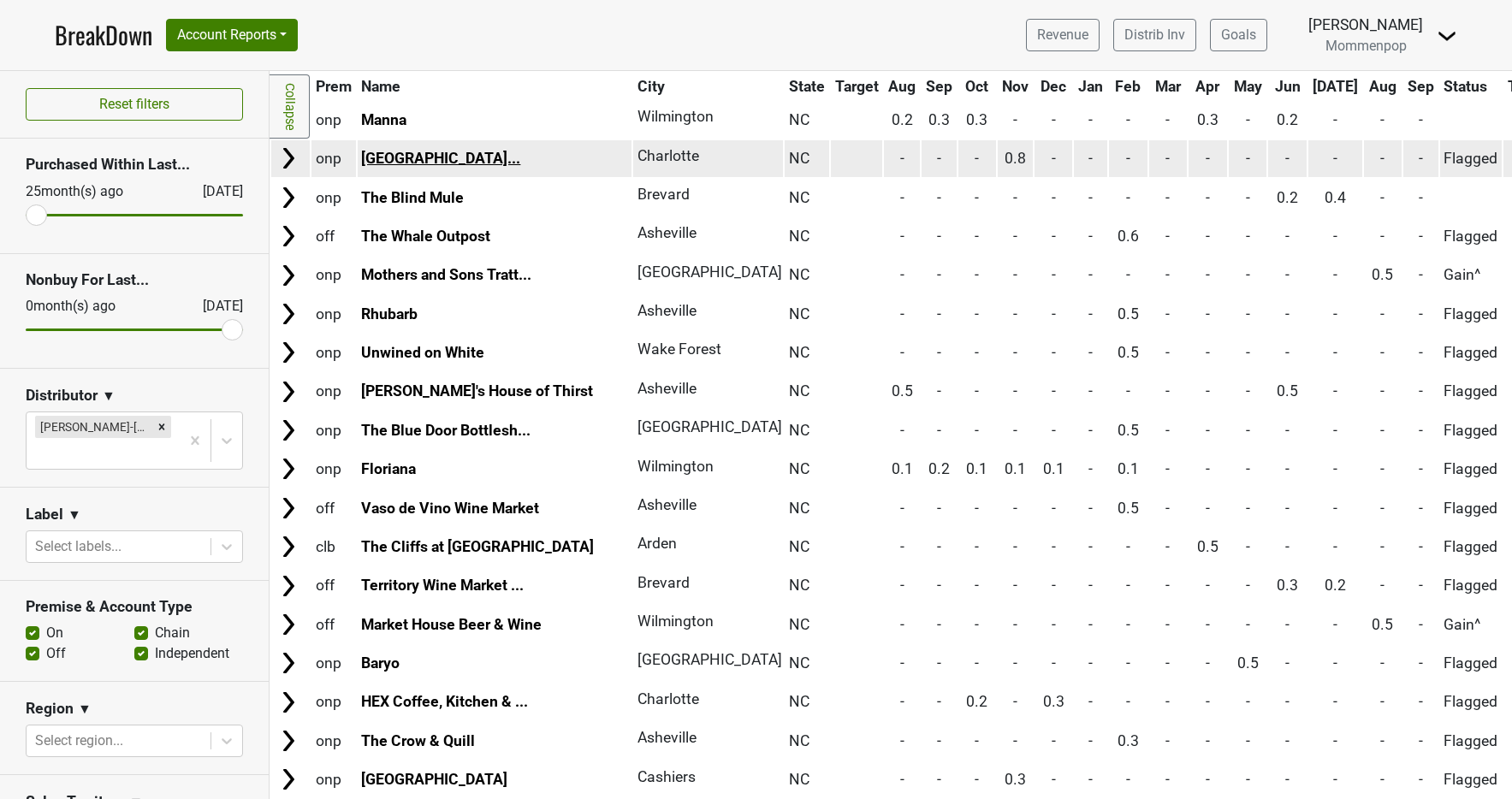
scroll to position [1773, 0]
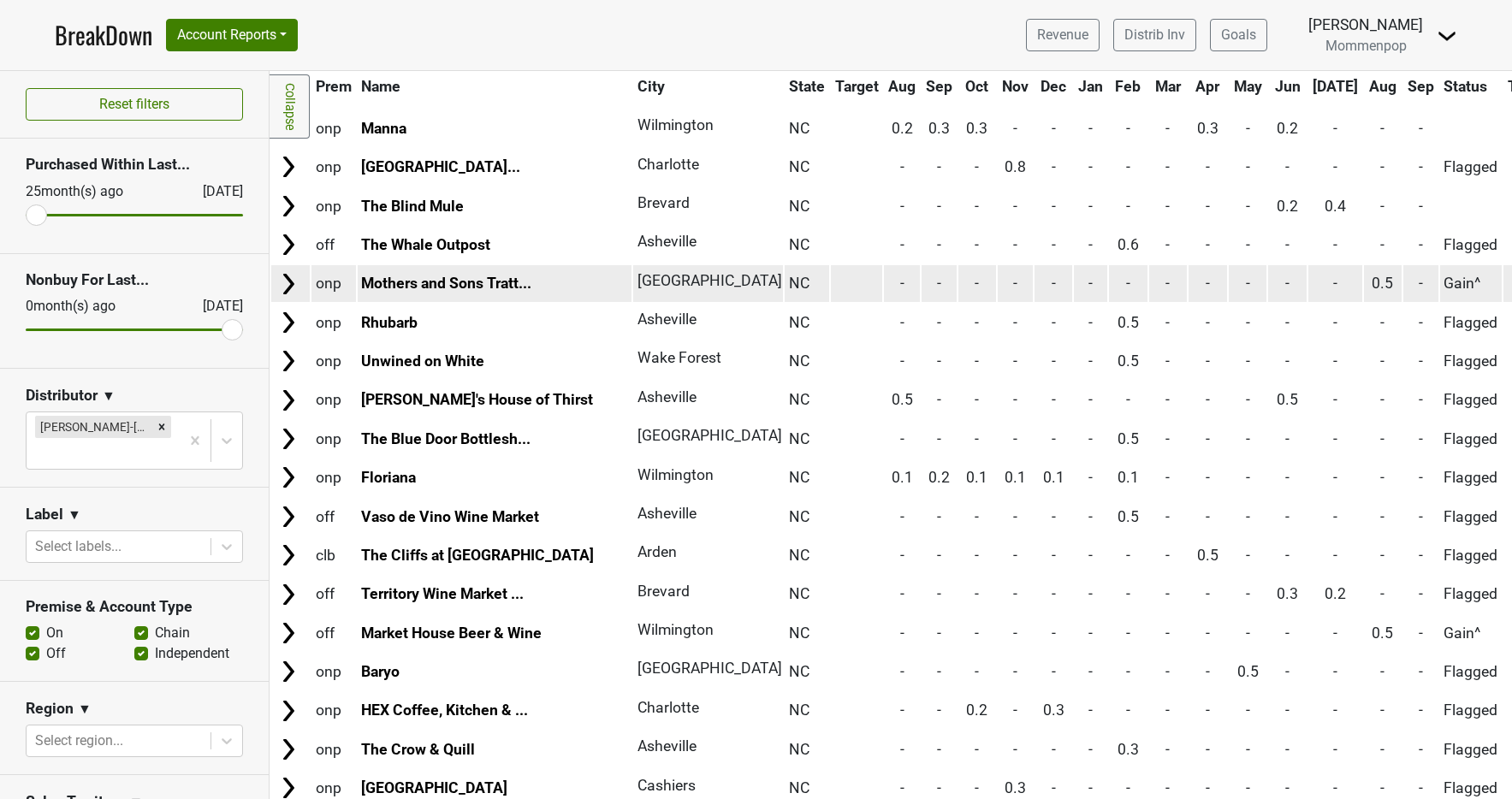
click at [291, 293] on img at bounding box center [289, 284] width 25 height 25
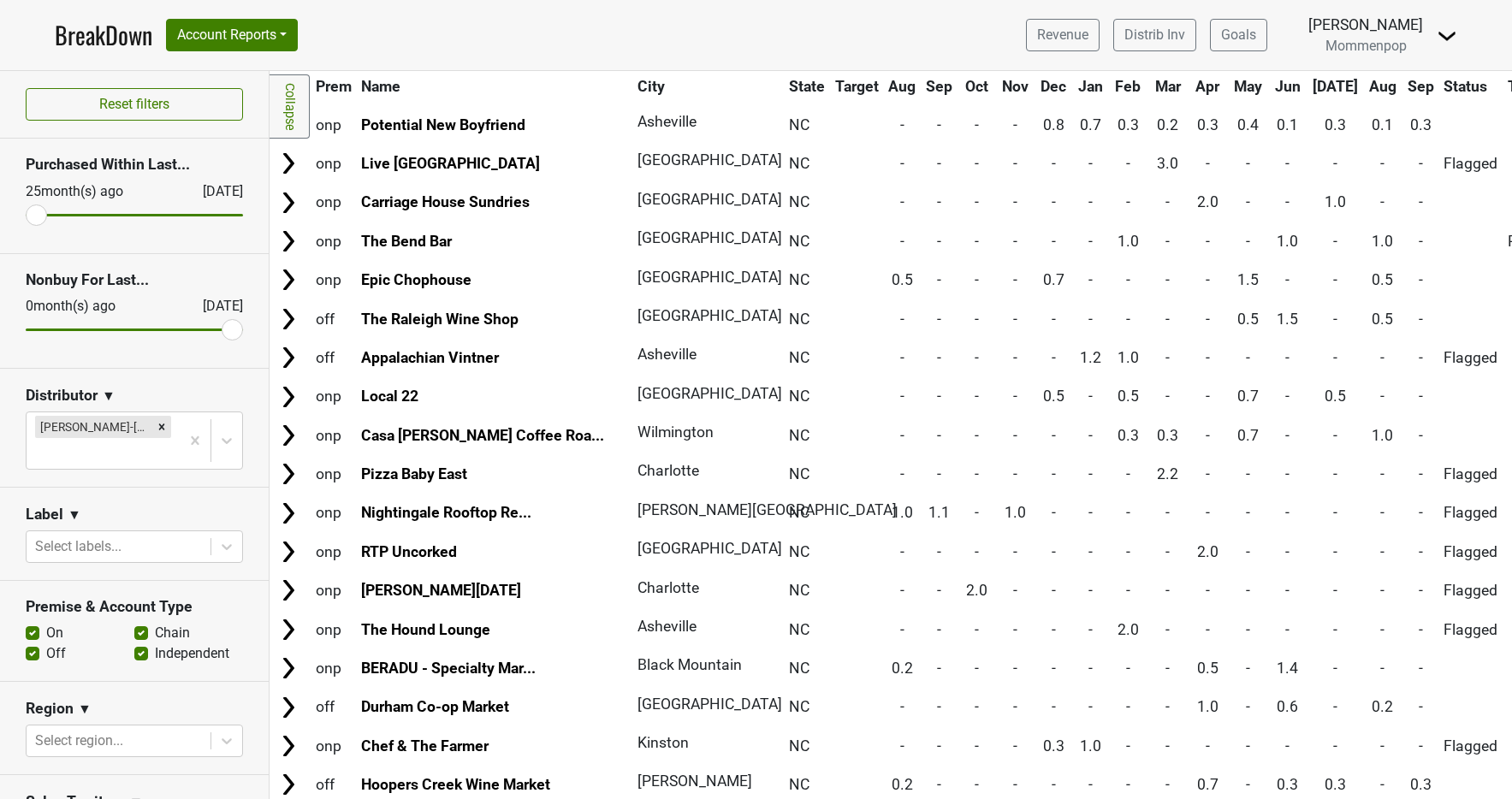
scroll to position [0, 0]
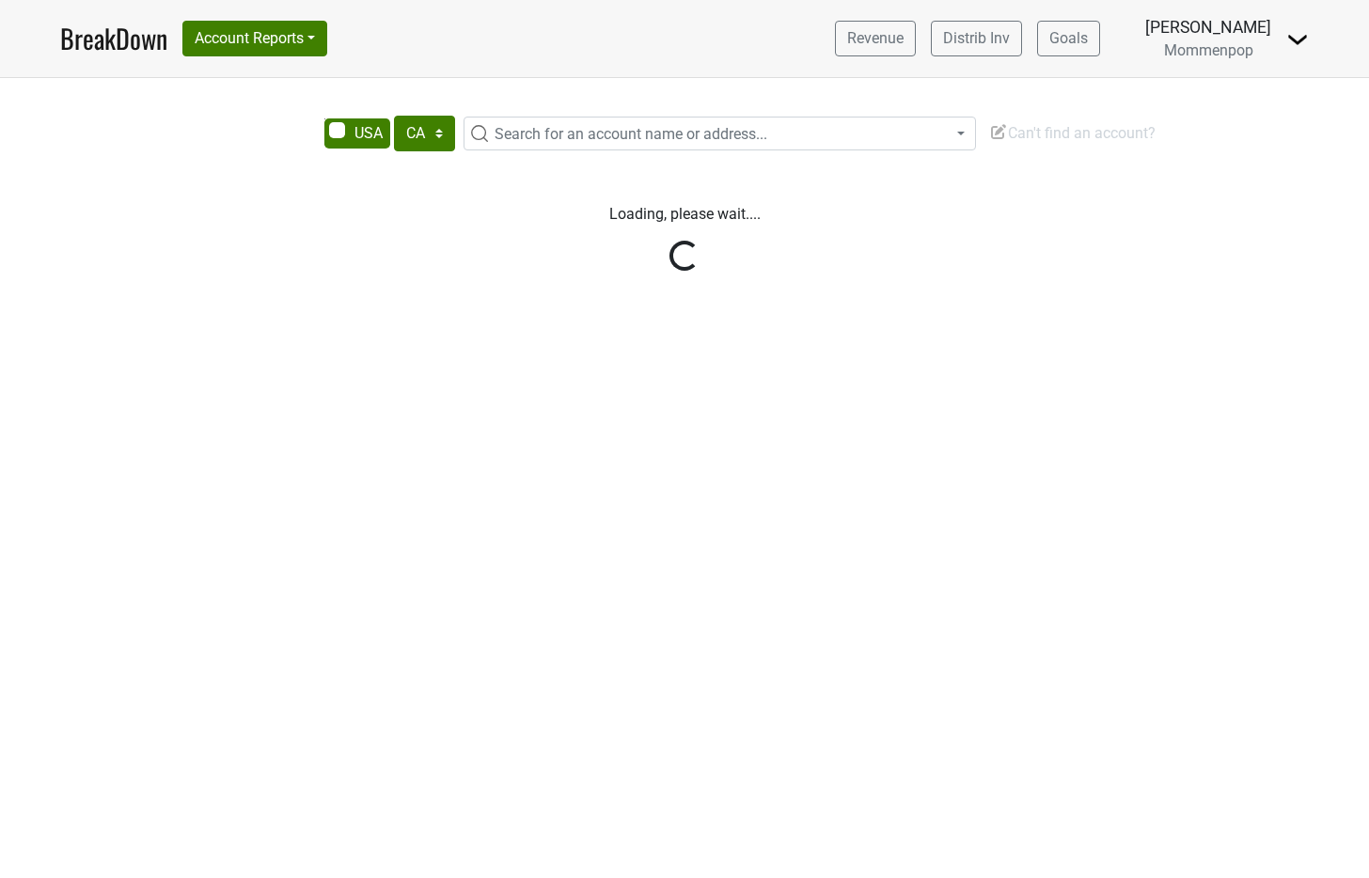
select select "CA"
